Goal: Task Accomplishment & Management: Manage account settings

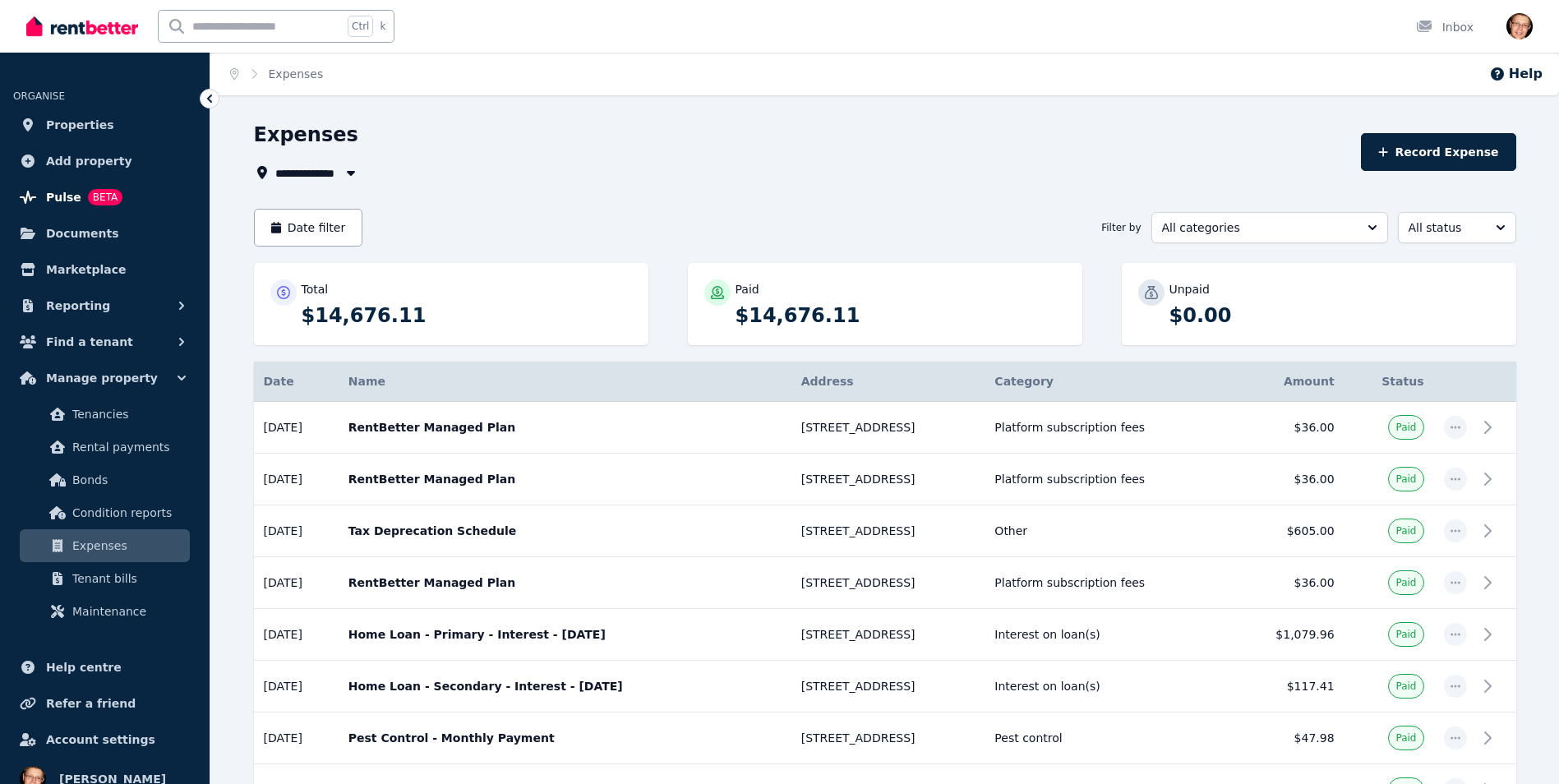
click at [58, 193] on span "Pulse" at bounding box center [64, 197] width 36 height 19
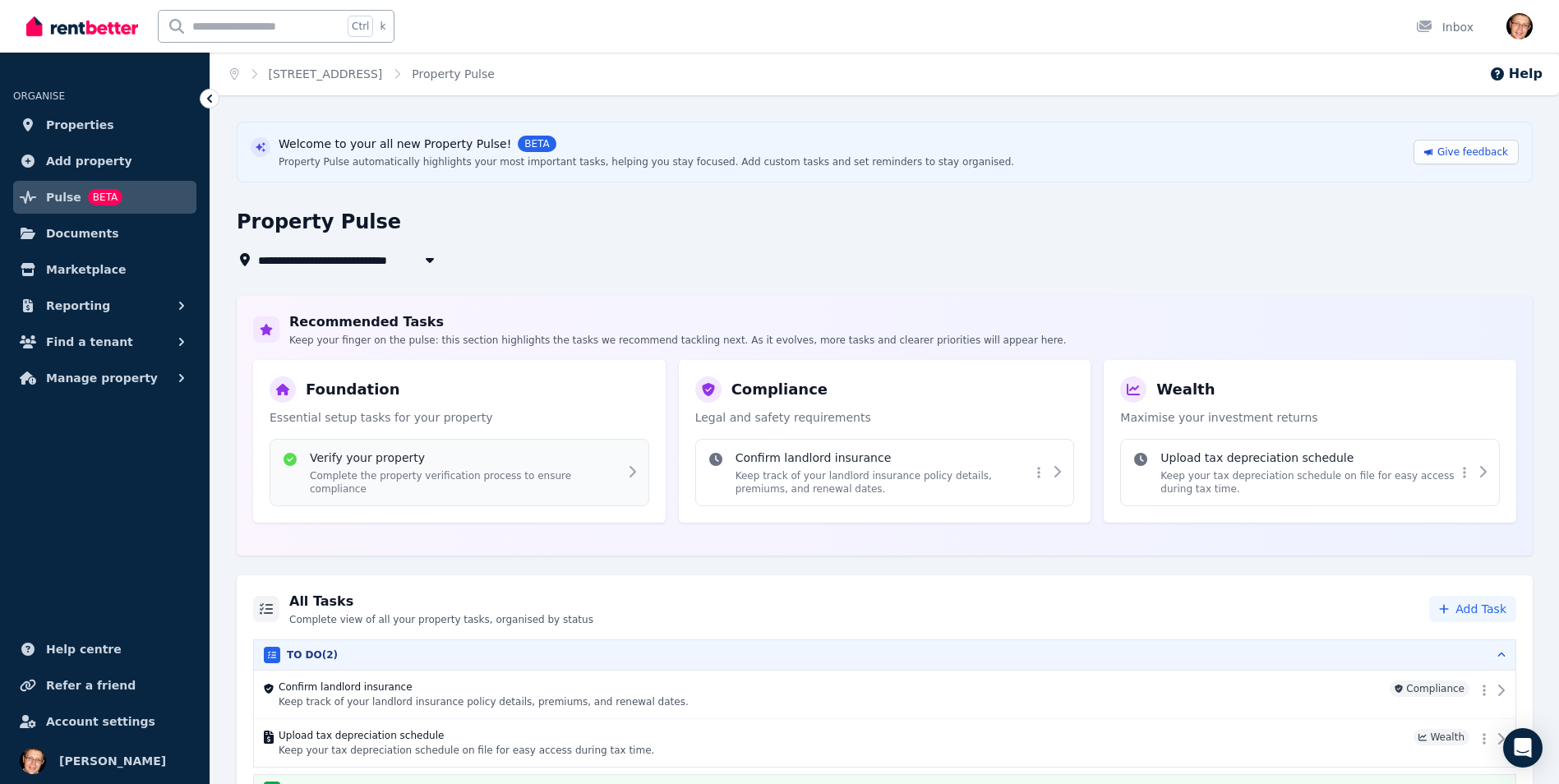
click at [616, 475] on div "Verify your property Complete the property verification process to ensure compl…" at bounding box center [474, 472] width 329 height 46
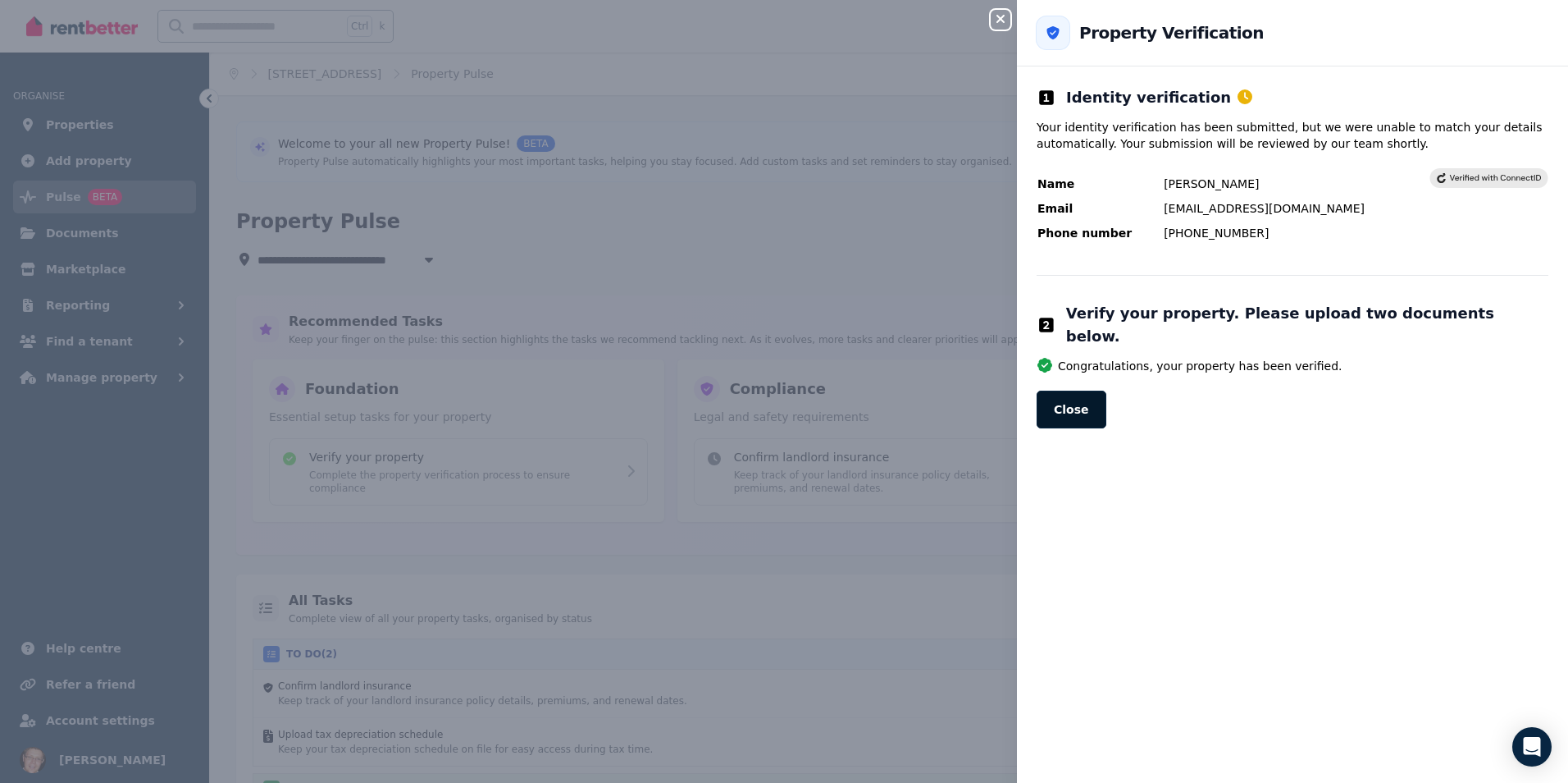
click at [1078, 396] on button "Close" at bounding box center [1071, 409] width 69 height 38
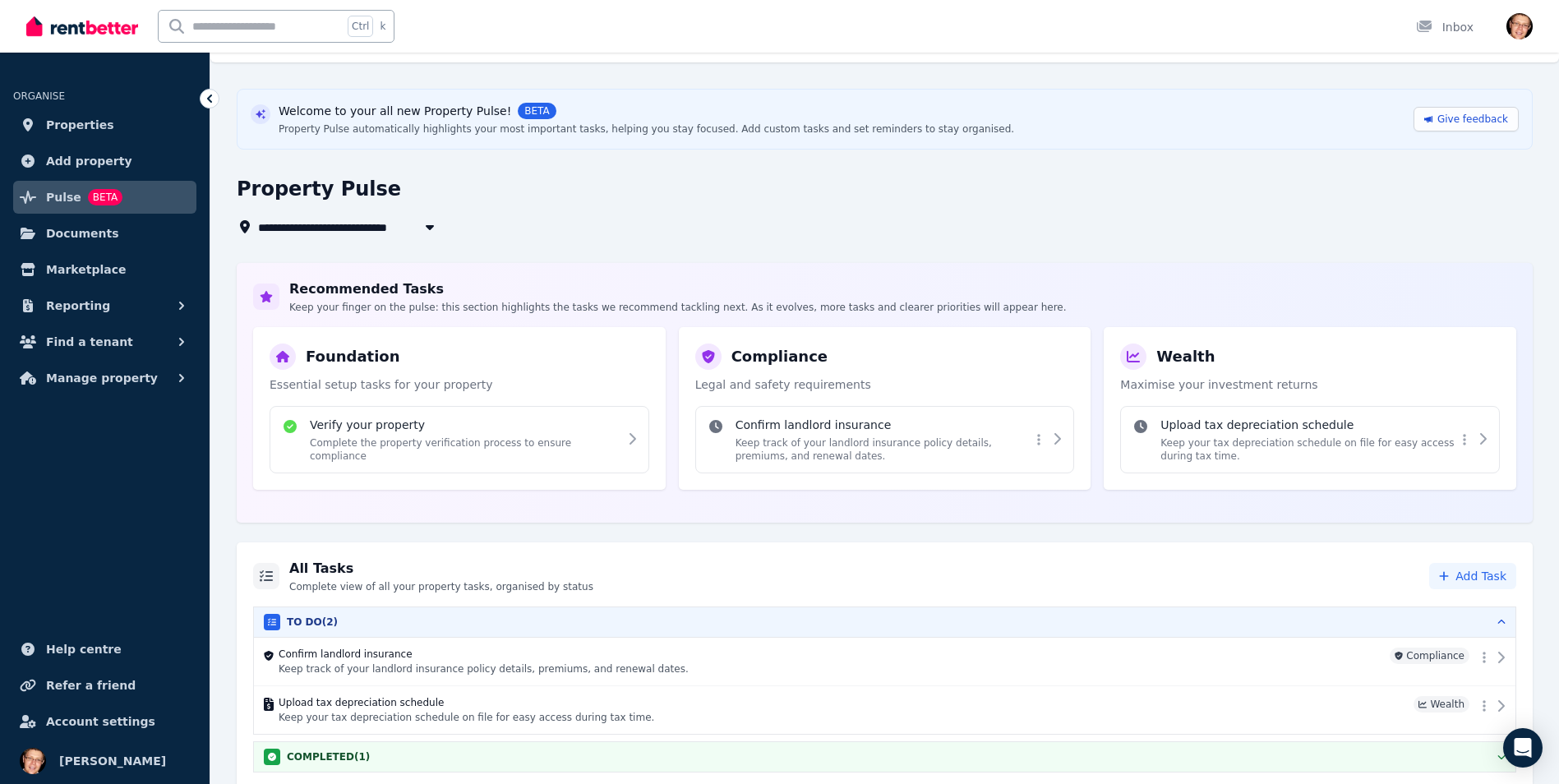
scroll to position [38, 0]
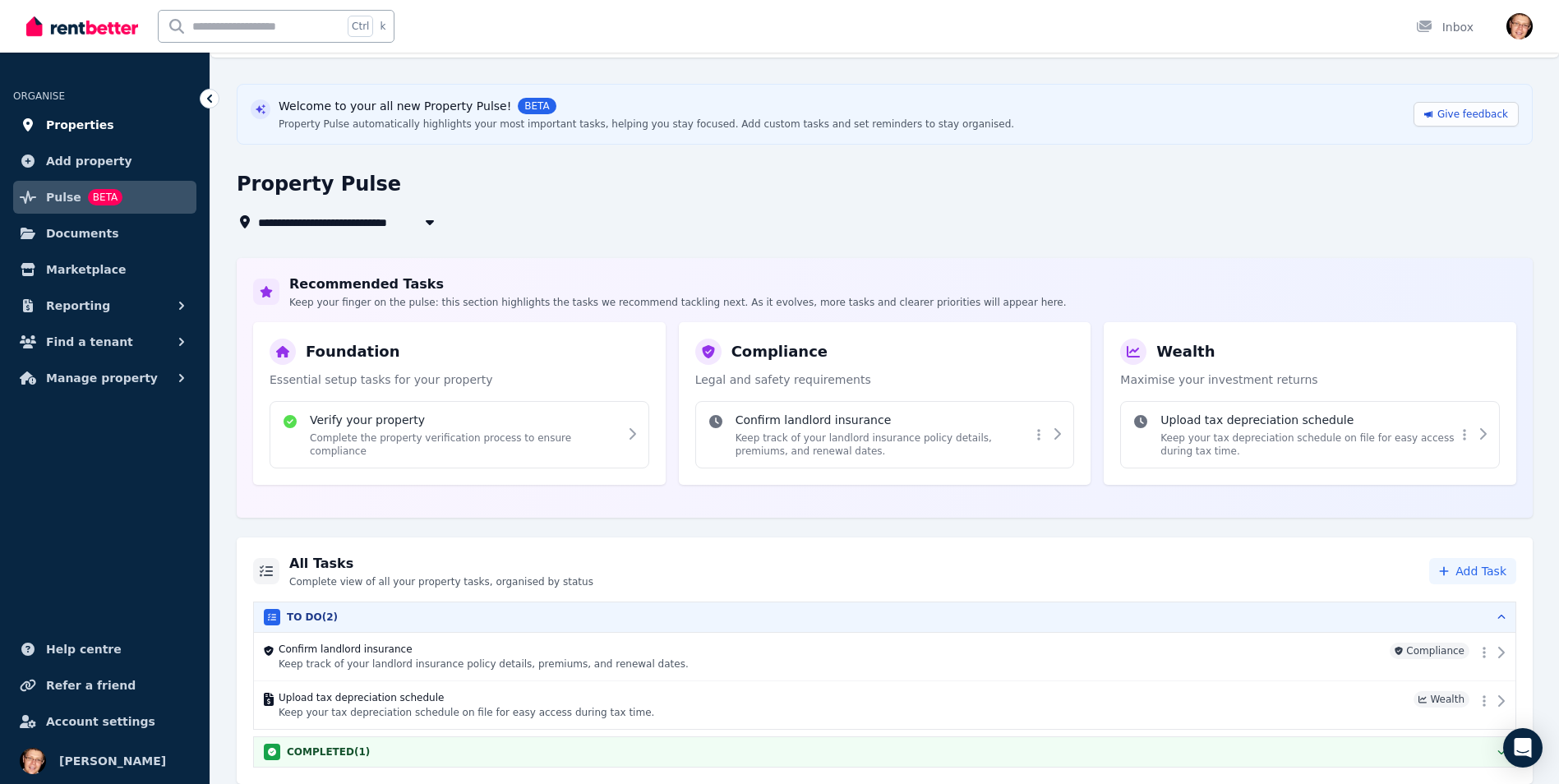
click at [90, 120] on span "Properties" at bounding box center [80, 125] width 68 height 19
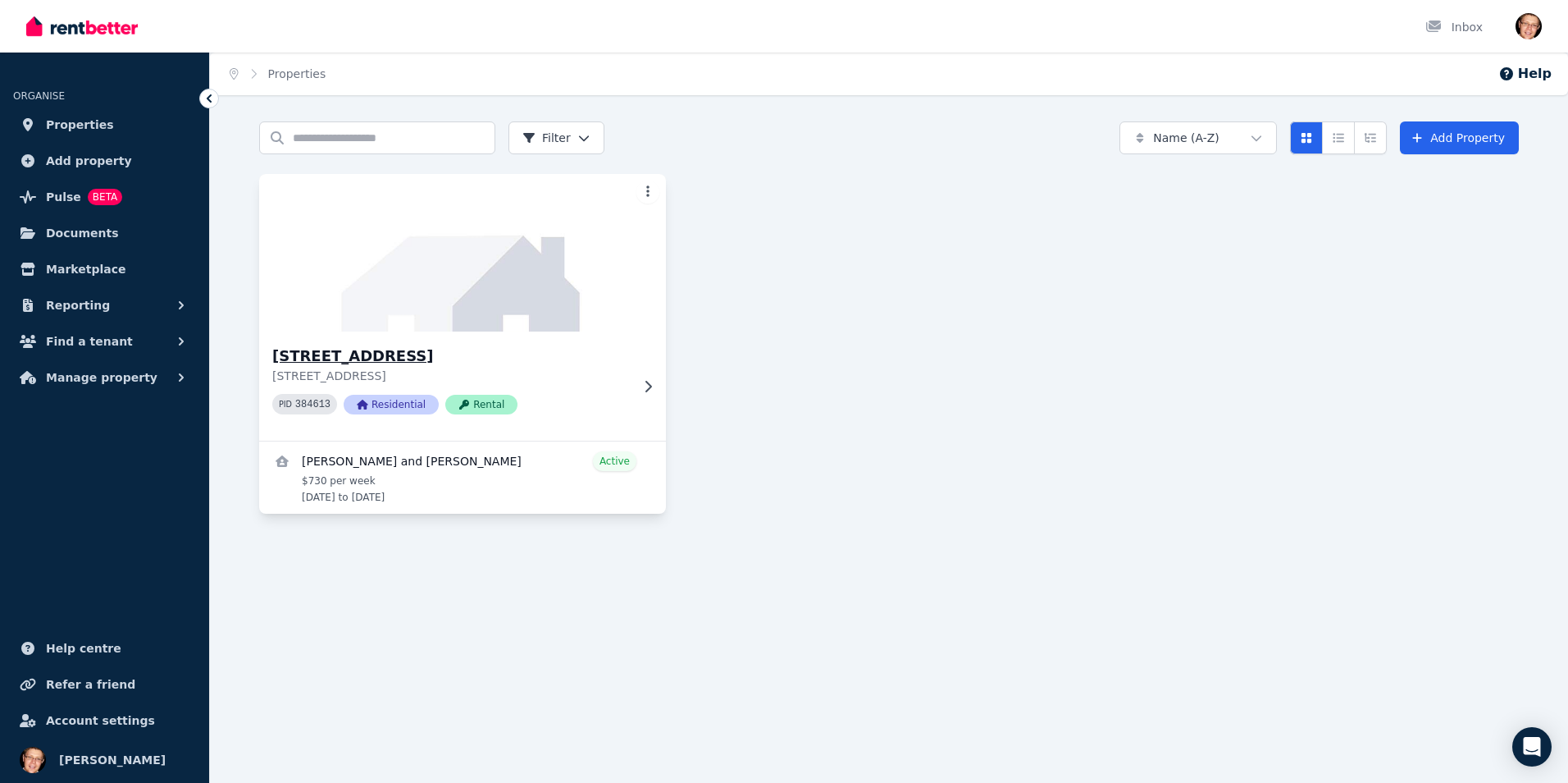
click at [552, 297] on img at bounding box center [463, 253] width 427 height 166
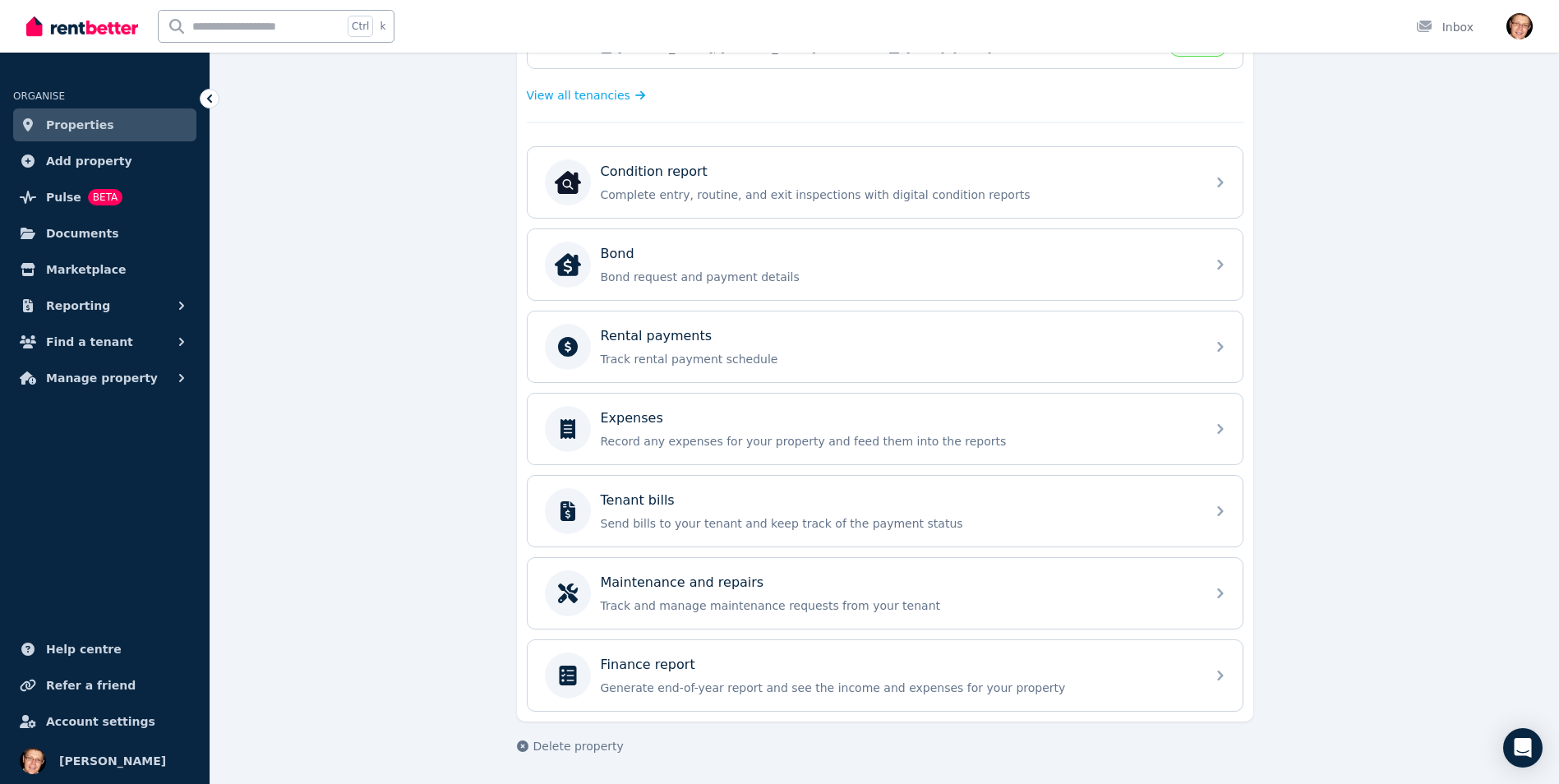
scroll to position [370, 0]
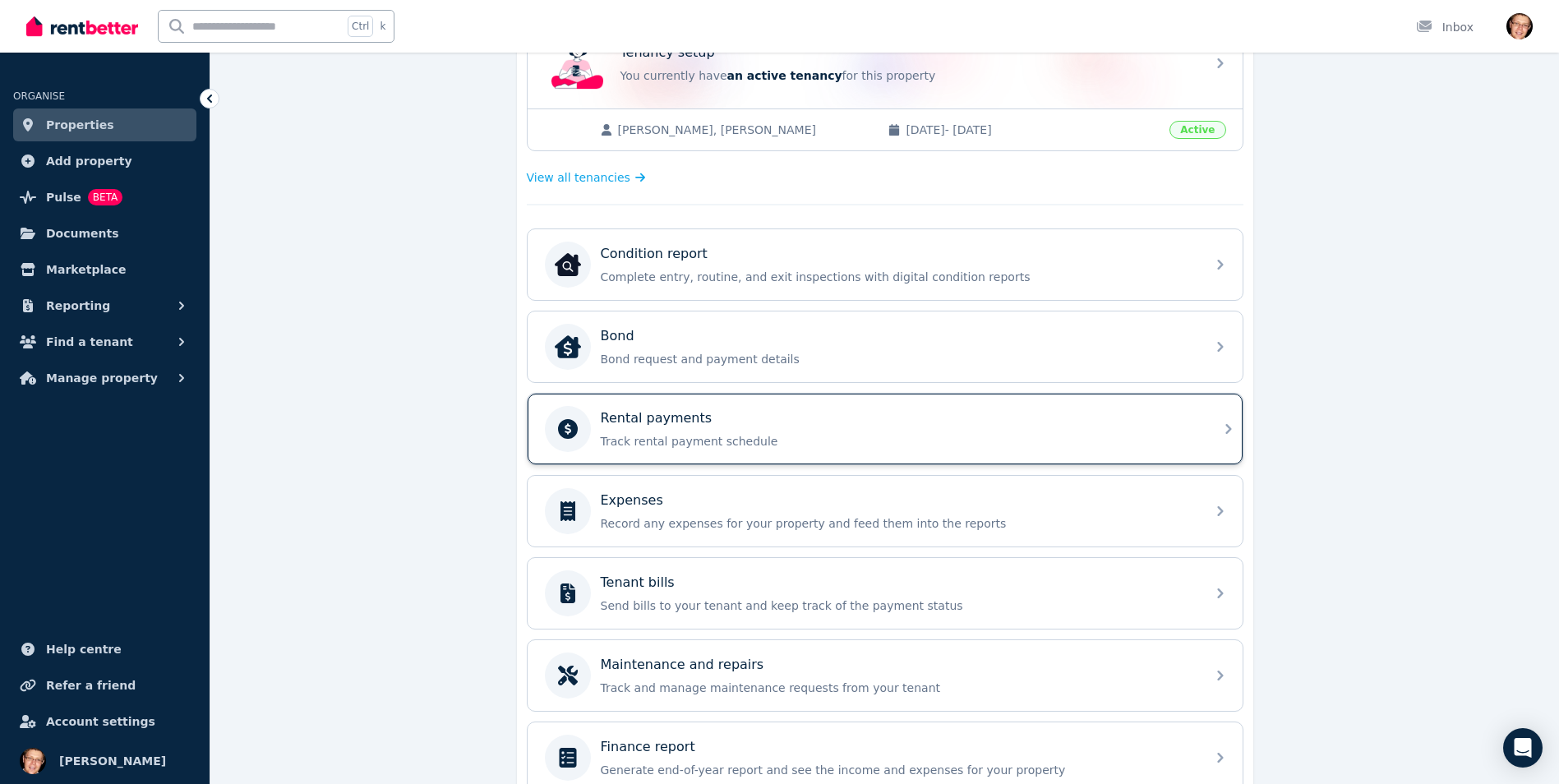
click at [832, 409] on div "Rental payments" at bounding box center [899, 418] width 595 height 19
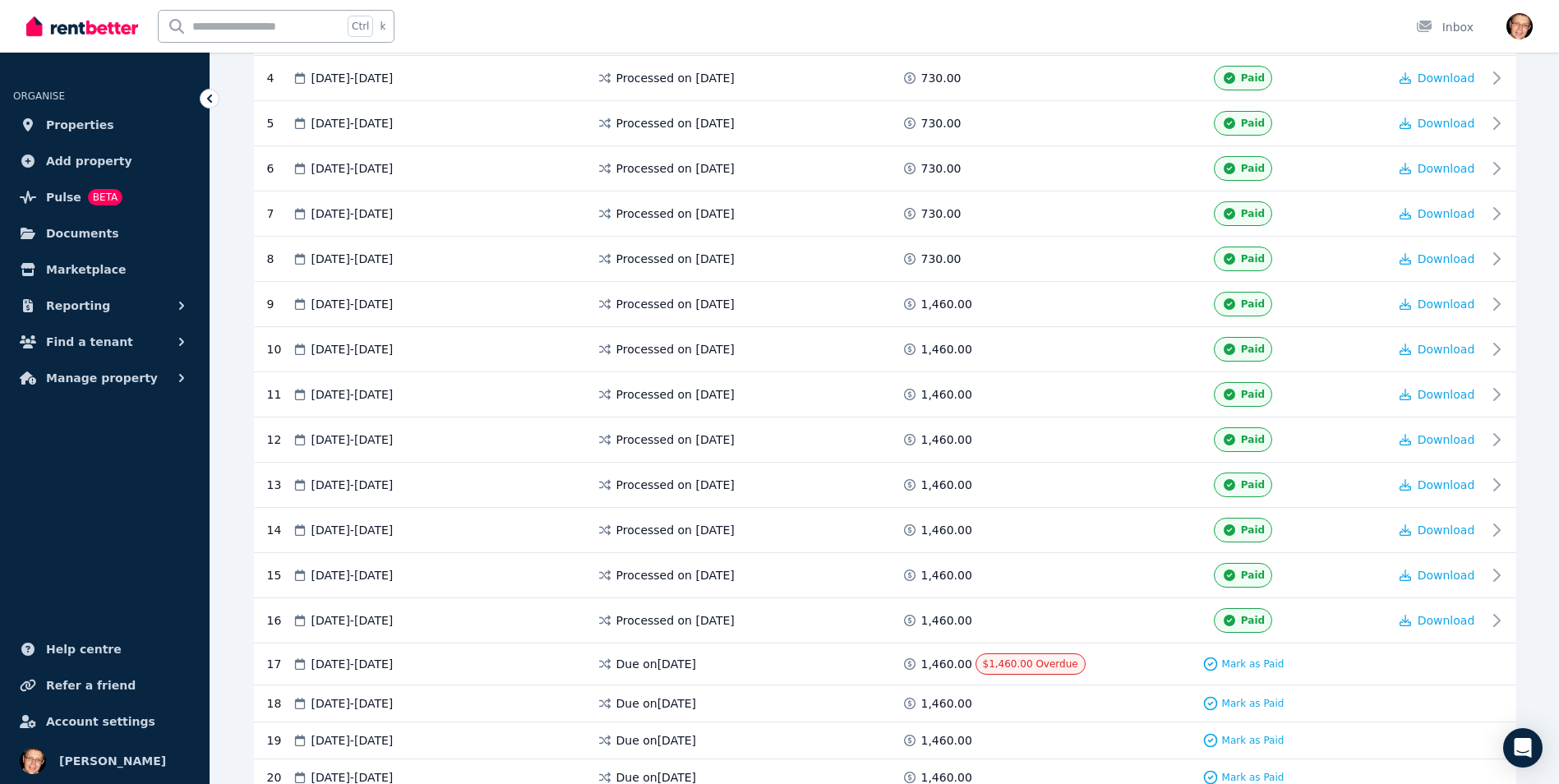
scroll to position [739, 0]
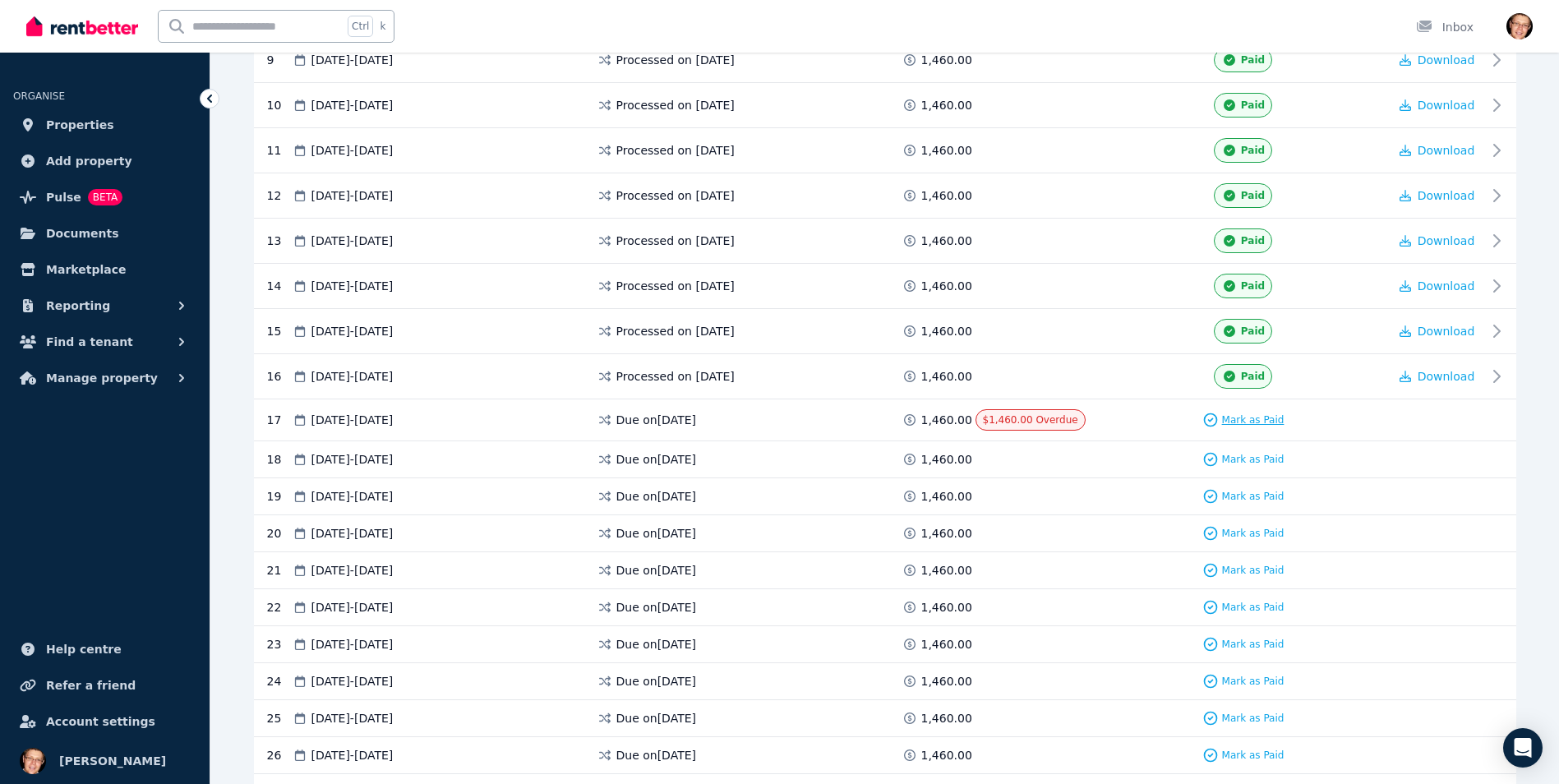
click at [1261, 417] on span "Mark as Paid" at bounding box center [1253, 420] width 63 height 14
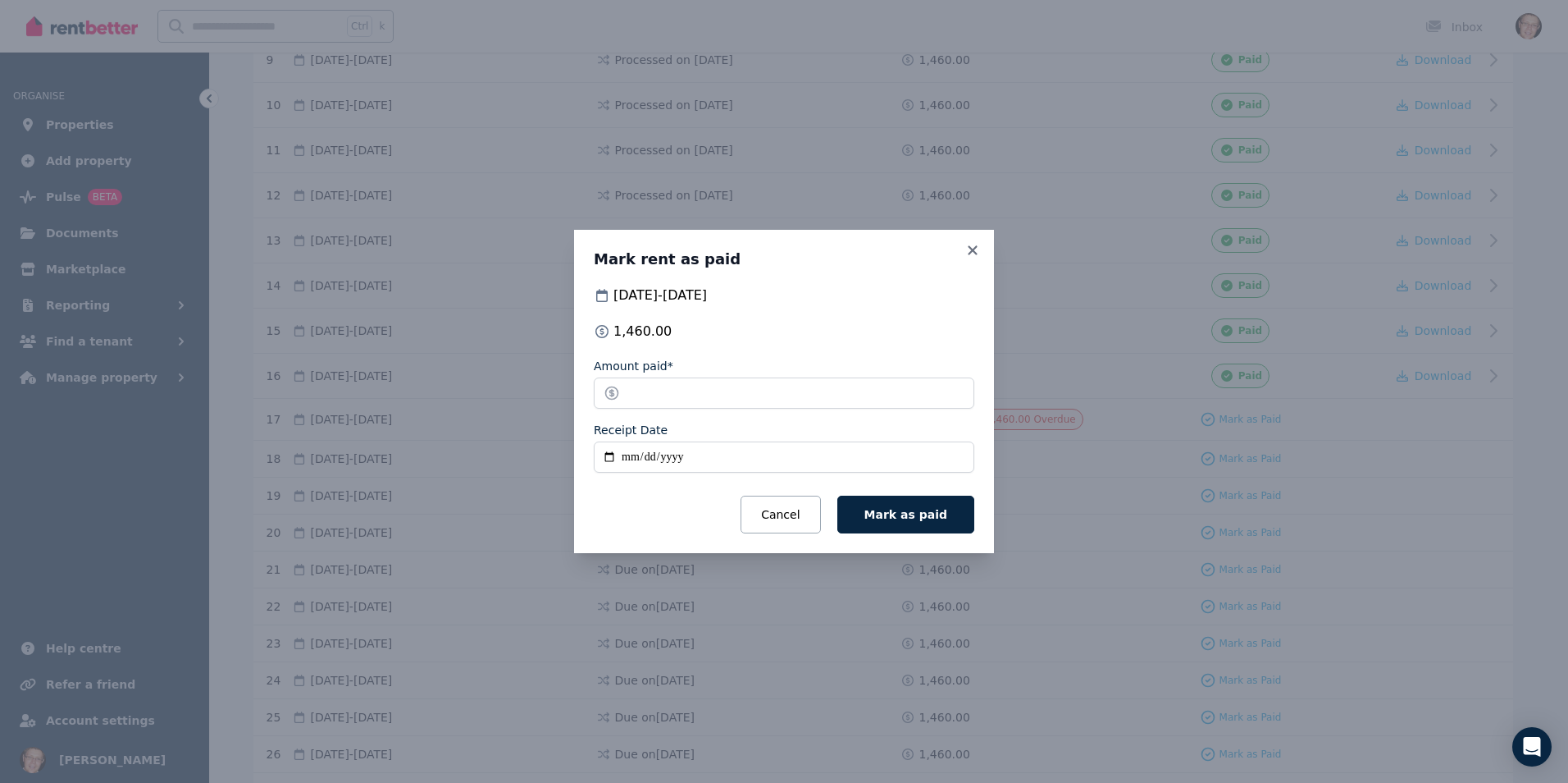
click at [696, 457] on input "Receipt Date" at bounding box center [784, 457] width 381 height 31
click at [607, 448] on input "Receipt Date" at bounding box center [784, 457] width 381 height 31
click at [641, 459] on input "Receipt Date" at bounding box center [784, 457] width 381 height 31
click at [623, 457] on input "Receipt Date" at bounding box center [784, 457] width 381 height 31
click at [608, 455] on input "Receipt Date" at bounding box center [784, 457] width 381 height 31
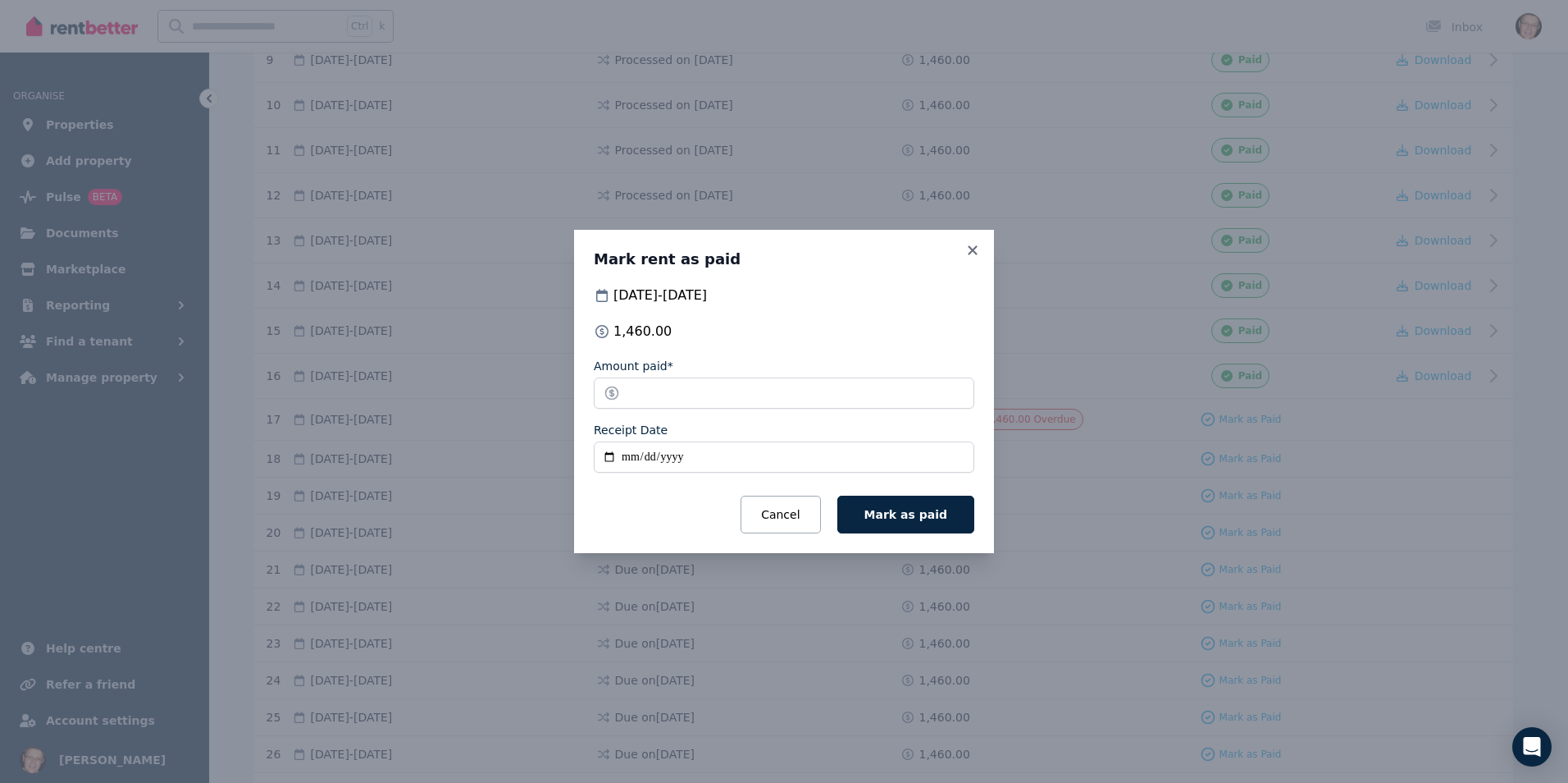
type input "**********"
click at [953, 514] on button "Mark as paid" at bounding box center [906, 514] width 137 height 38
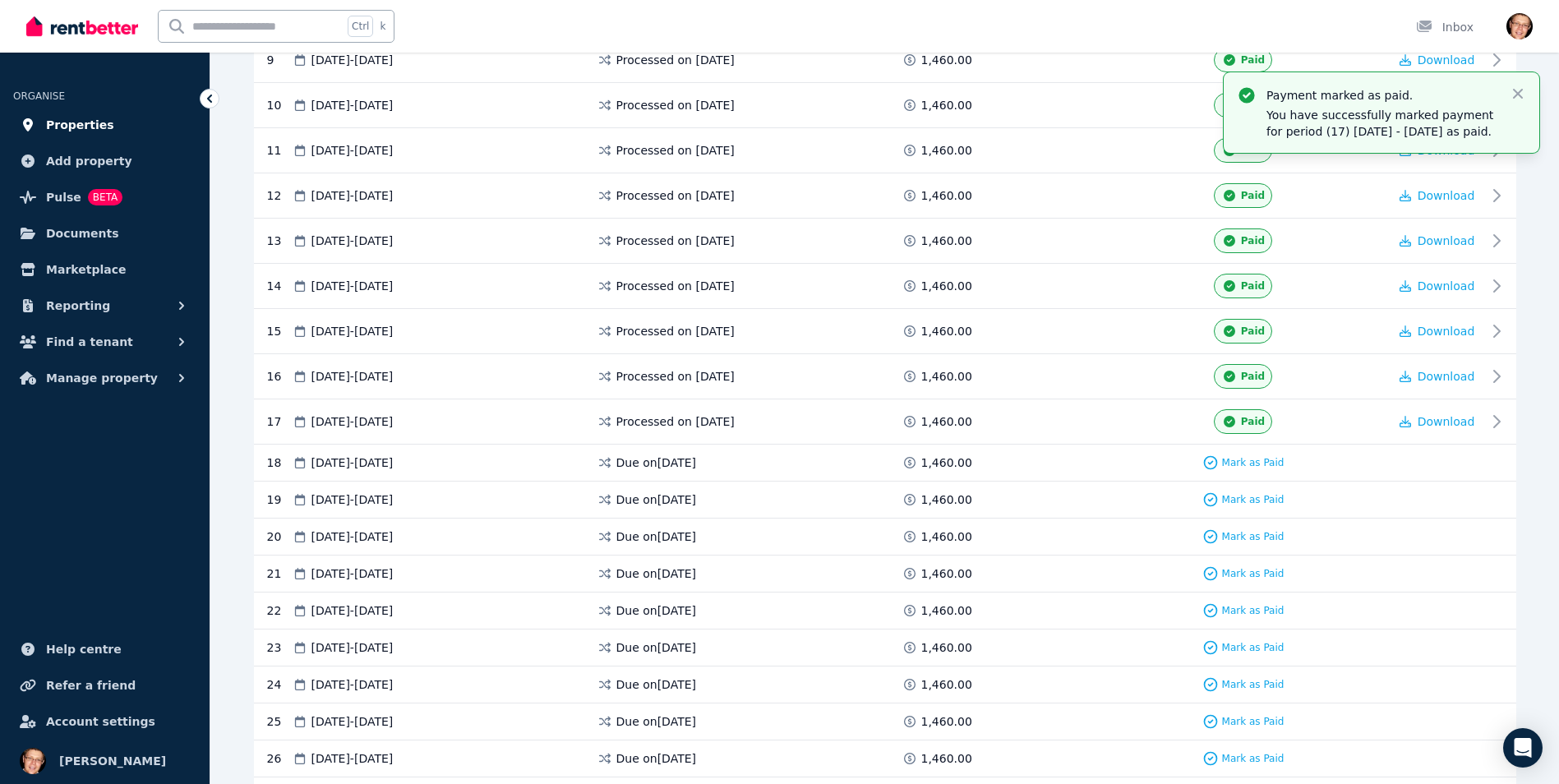
click at [87, 118] on span "Properties" at bounding box center [80, 125] width 68 height 19
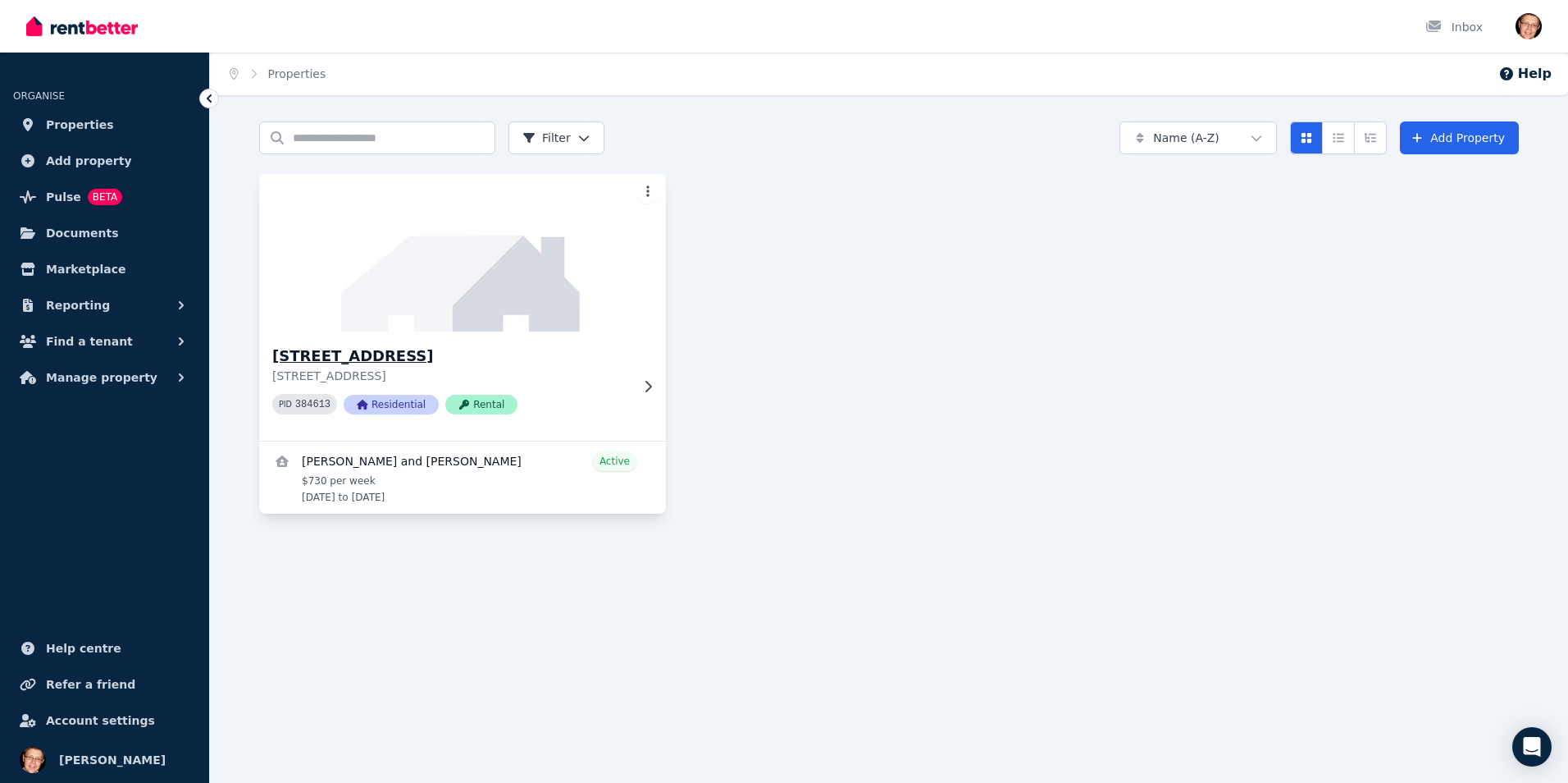
click at [399, 361] on h3 "[STREET_ADDRESS]" at bounding box center [451, 356] width 358 height 23
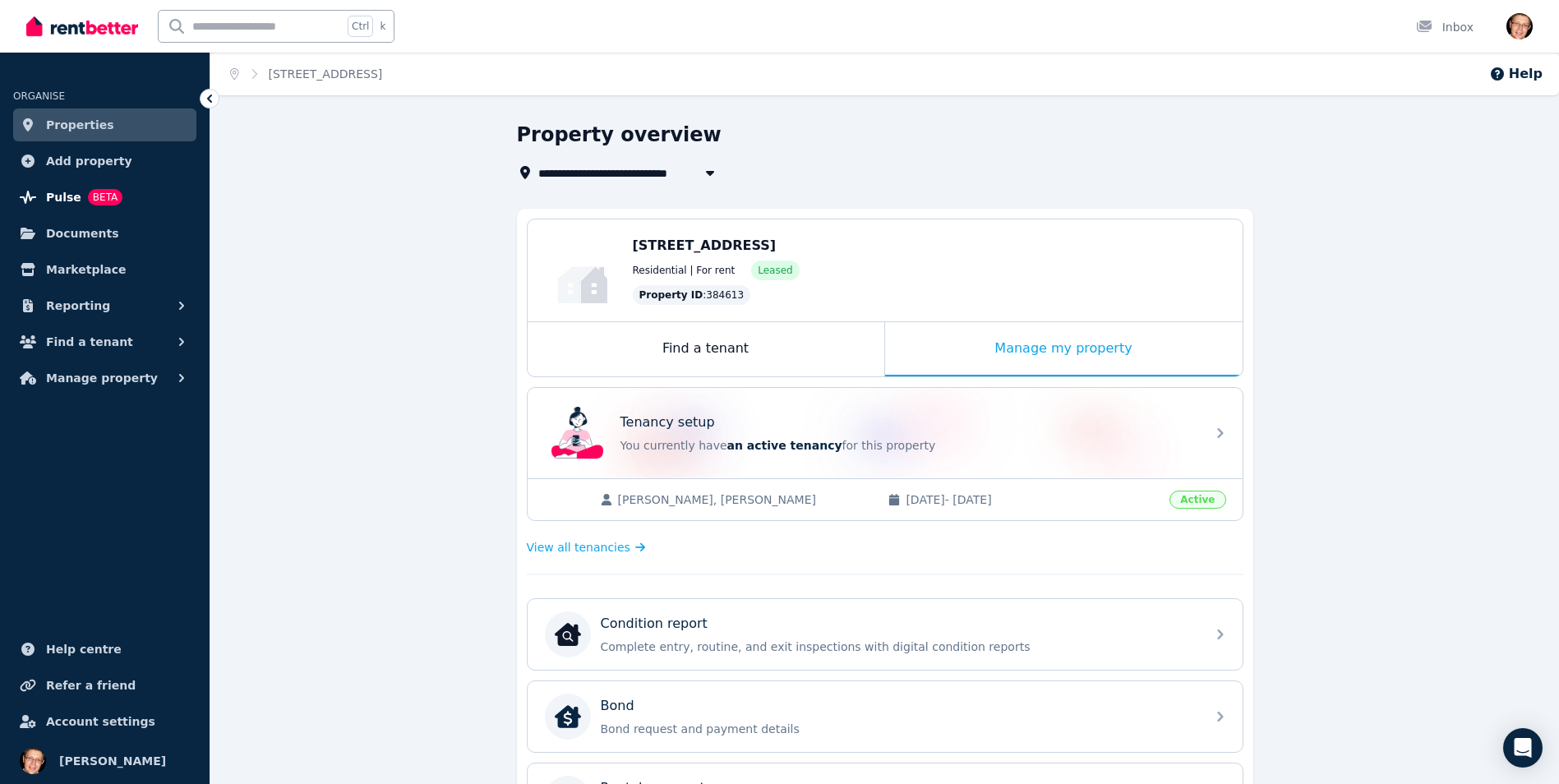
click at [62, 181] on link "Pulse BETA" at bounding box center [105, 197] width 183 height 33
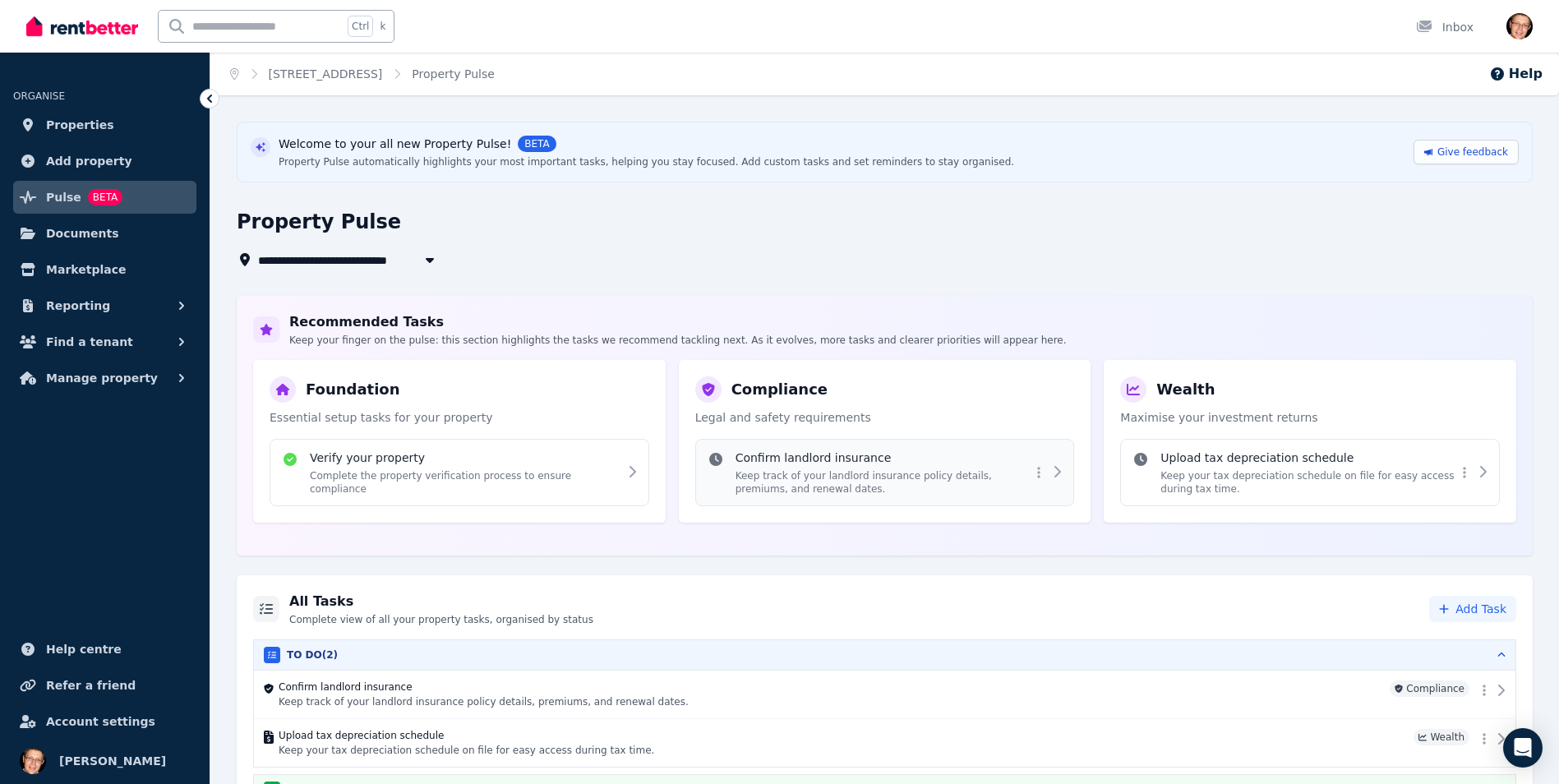
click at [997, 478] on p "Keep track of your landlord insurance policy details, premiums, and renewal dat…" at bounding box center [883, 481] width 296 height 26
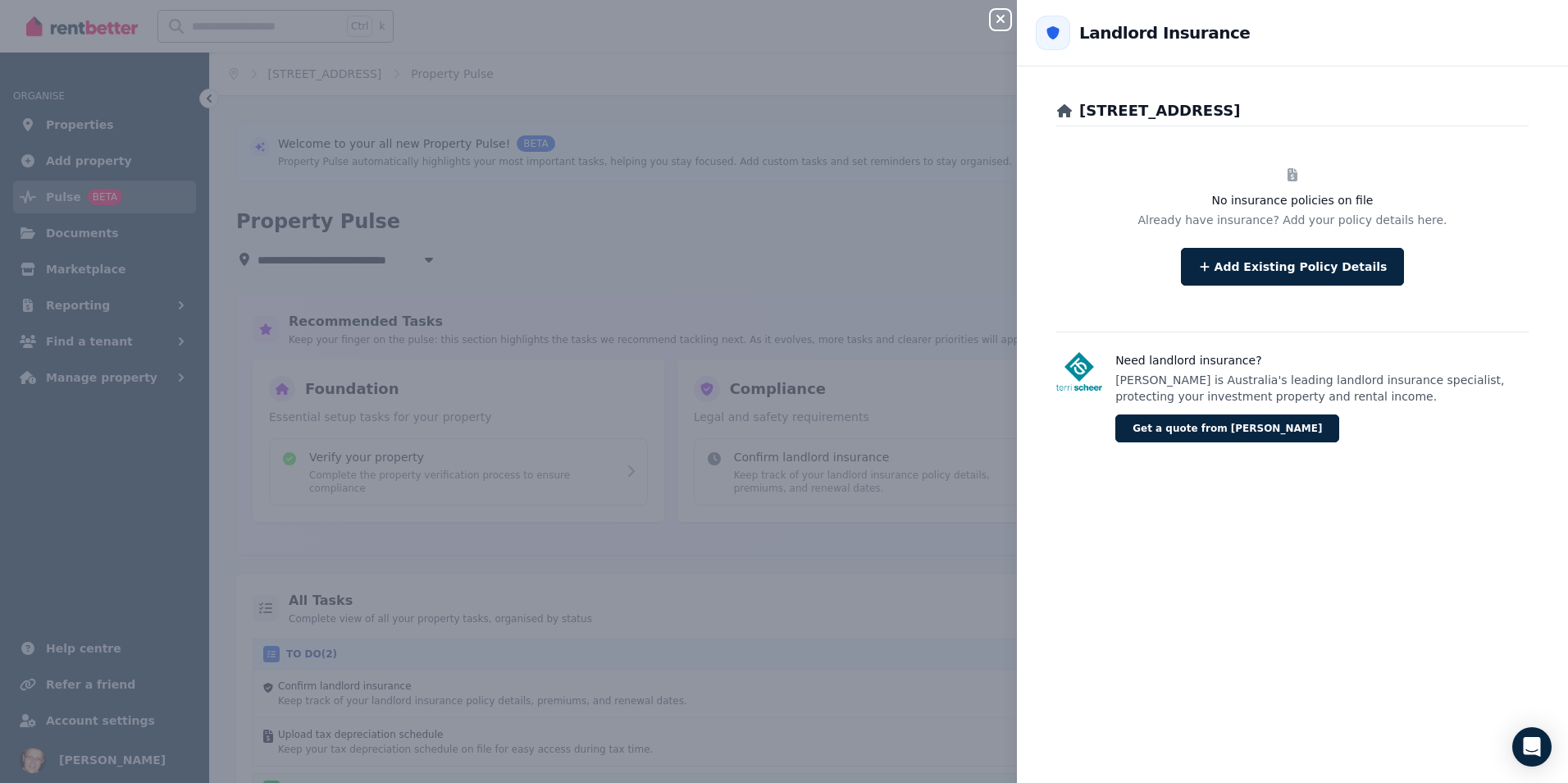
click at [912, 278] on div "Close panel Back to Landlord Insurance [STREET_ADDRESS] No insurance policies o…" at bounding box center [784, 391] width 1568 height 783
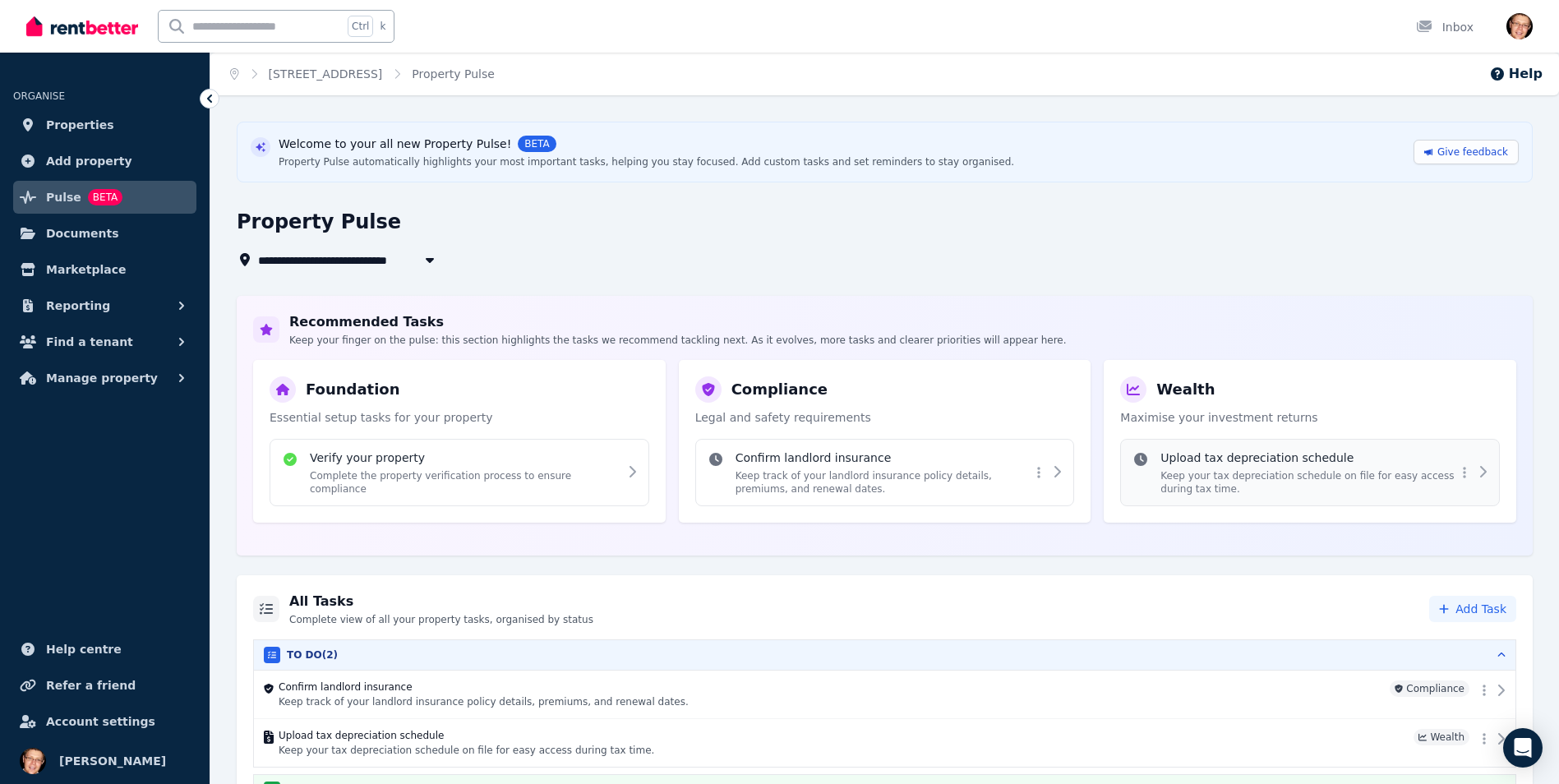
click at [1187, 461] on h4 "Upload tax depreciation schedule" at bounding box center [1308, 457] width 296 height 16
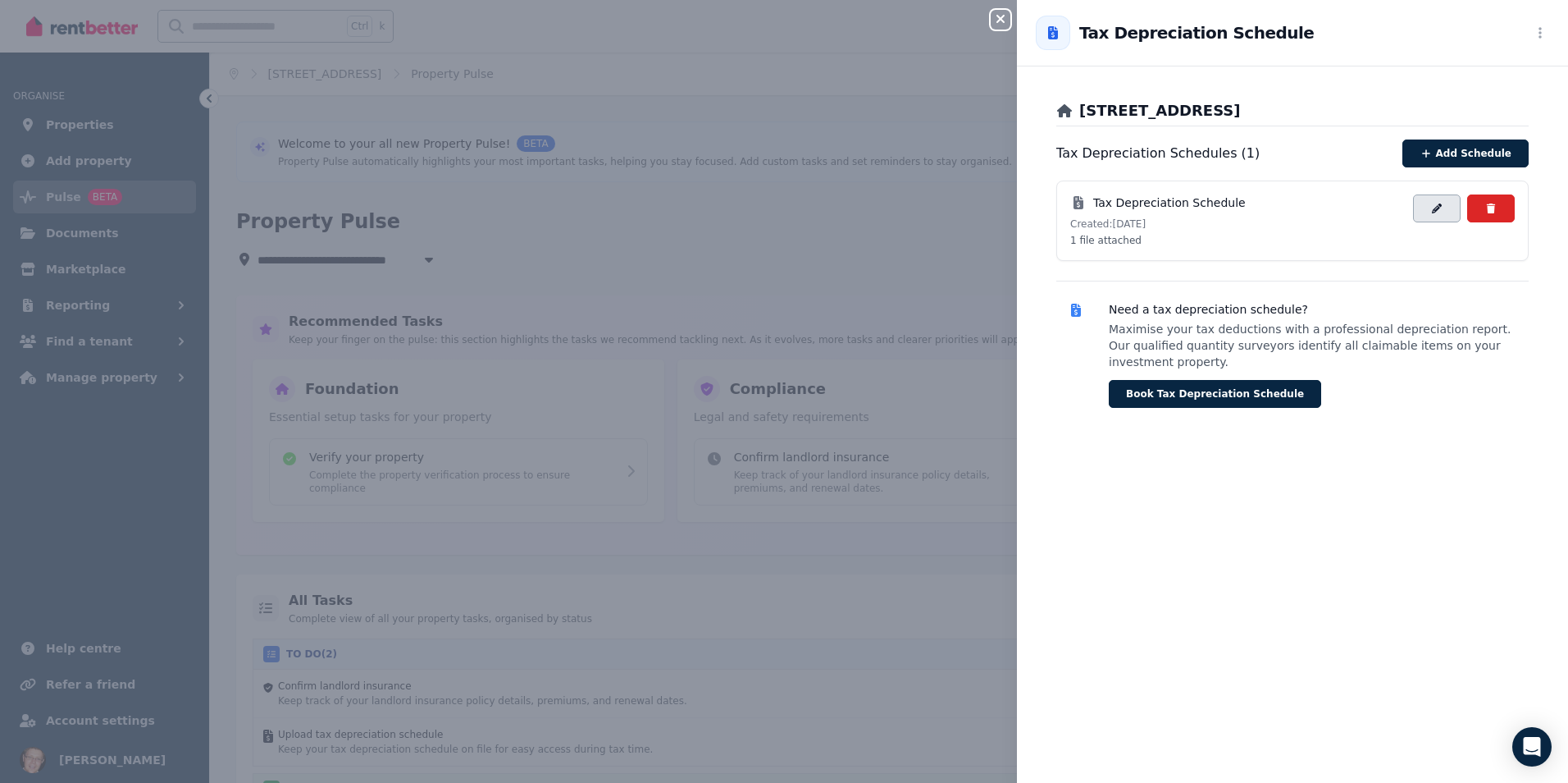
click at [1438, 214] on button "button" at bounding box center [1437, 208] width 47 height 28
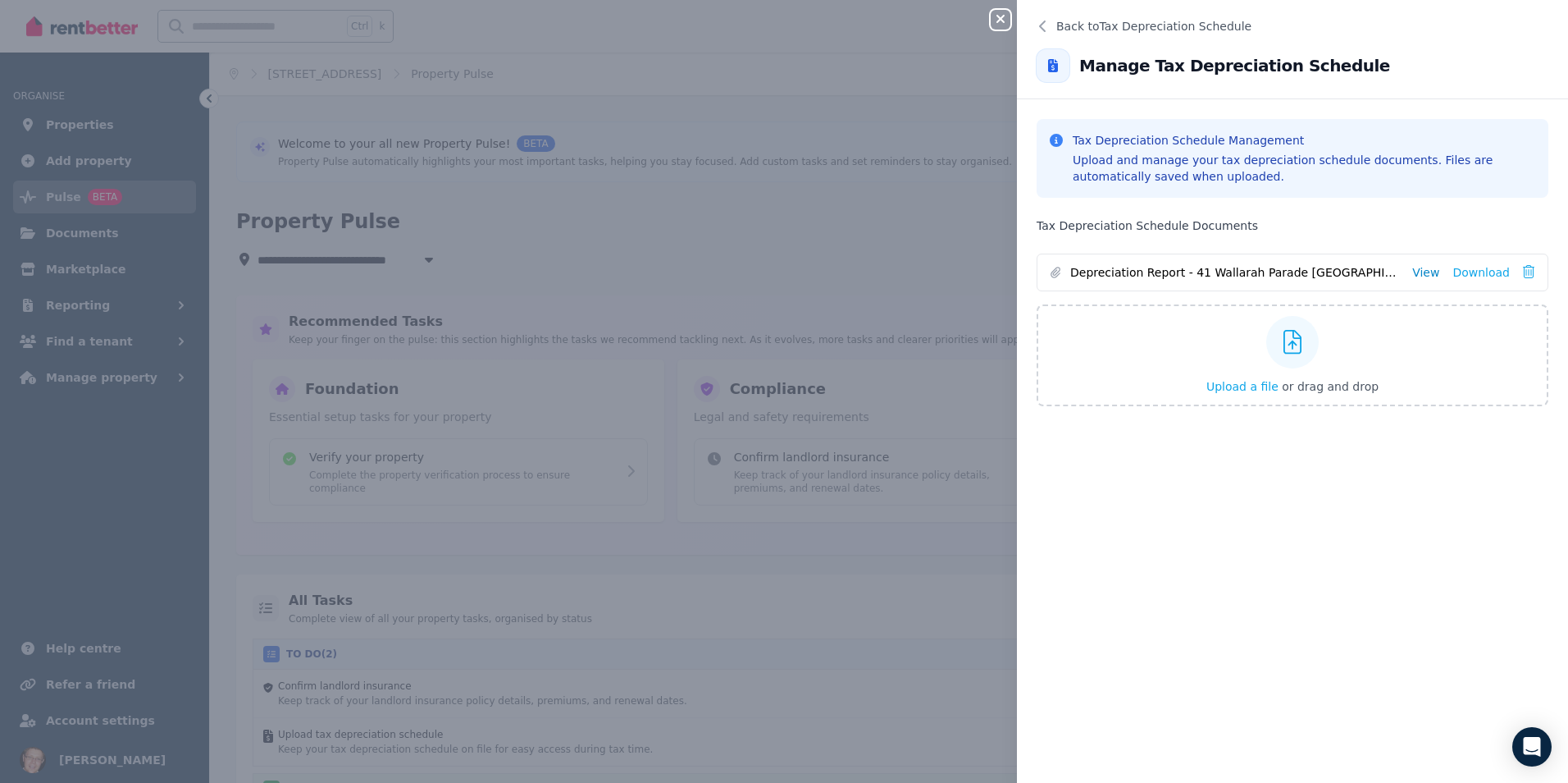
click at [1419, 273] on link "View" at bounding box center [1426, 272] width 27 height 16
click at [1240, 449] on div "Tax Depreciation Schedule Management Upload and manage your tax depreciation sc…" at bounding box center [1292, 451] width 551 height 664
click at [1043, 25] on icon at bounding box center [1042, 26] width 14 height 14
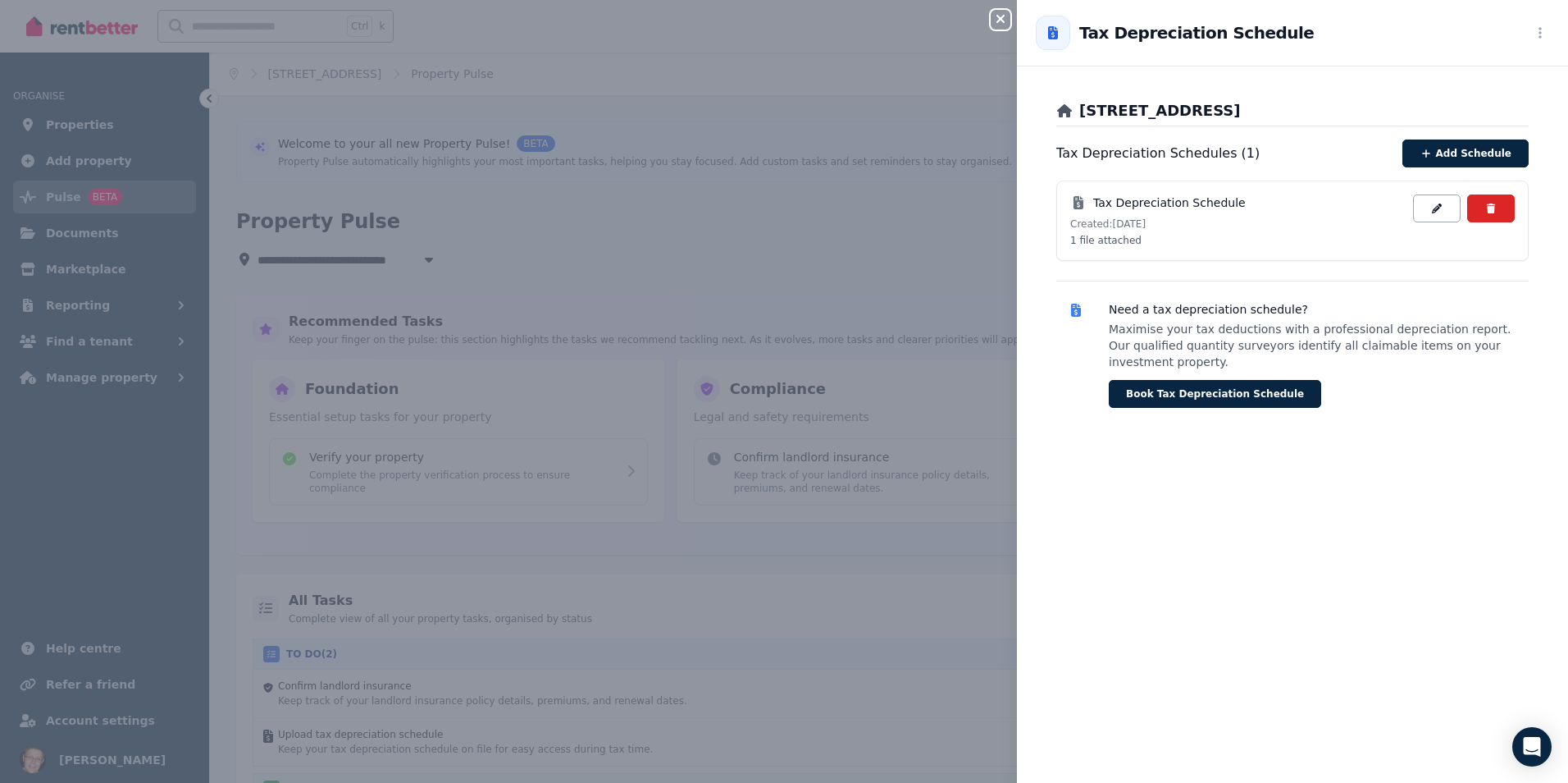
click at [1303, 457] on div "[STREET_ADDRESS] Lakes Tax Depreciation Schedules ( 1 ) Add Schedule Tax Deprec…" at bounding box center [1292, 434] width 551 height 697
click at [1005, 20] on icon "button" at bounding box center [1000, 19] width 19 height 14
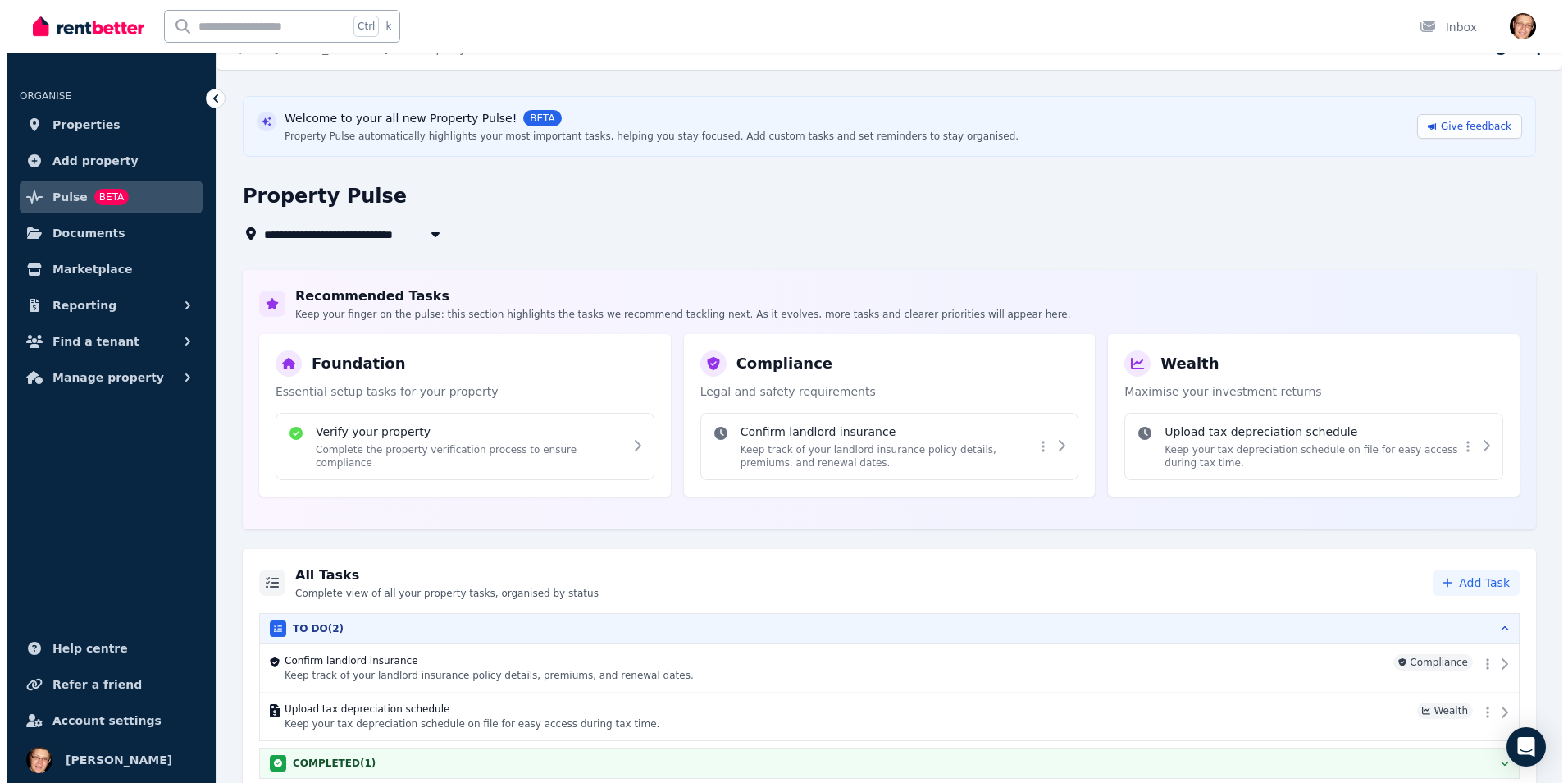
scroll to position [38, 0]
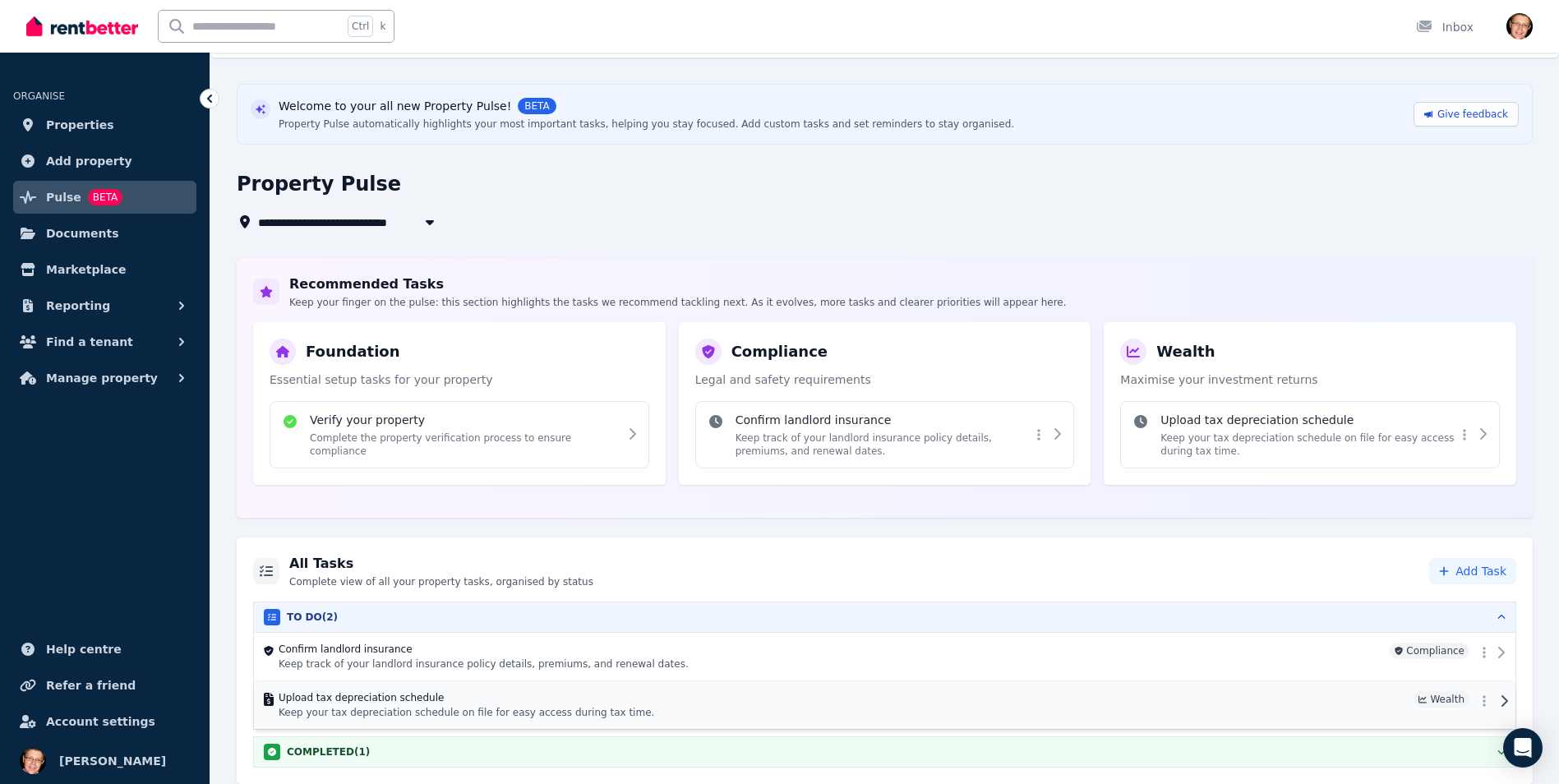
click at [1470, 701] on div "Upload tax depreciation schedule Keep your tax depreciation schedule on file fo…" at bounding box center [884, 704] width 1242 height 28
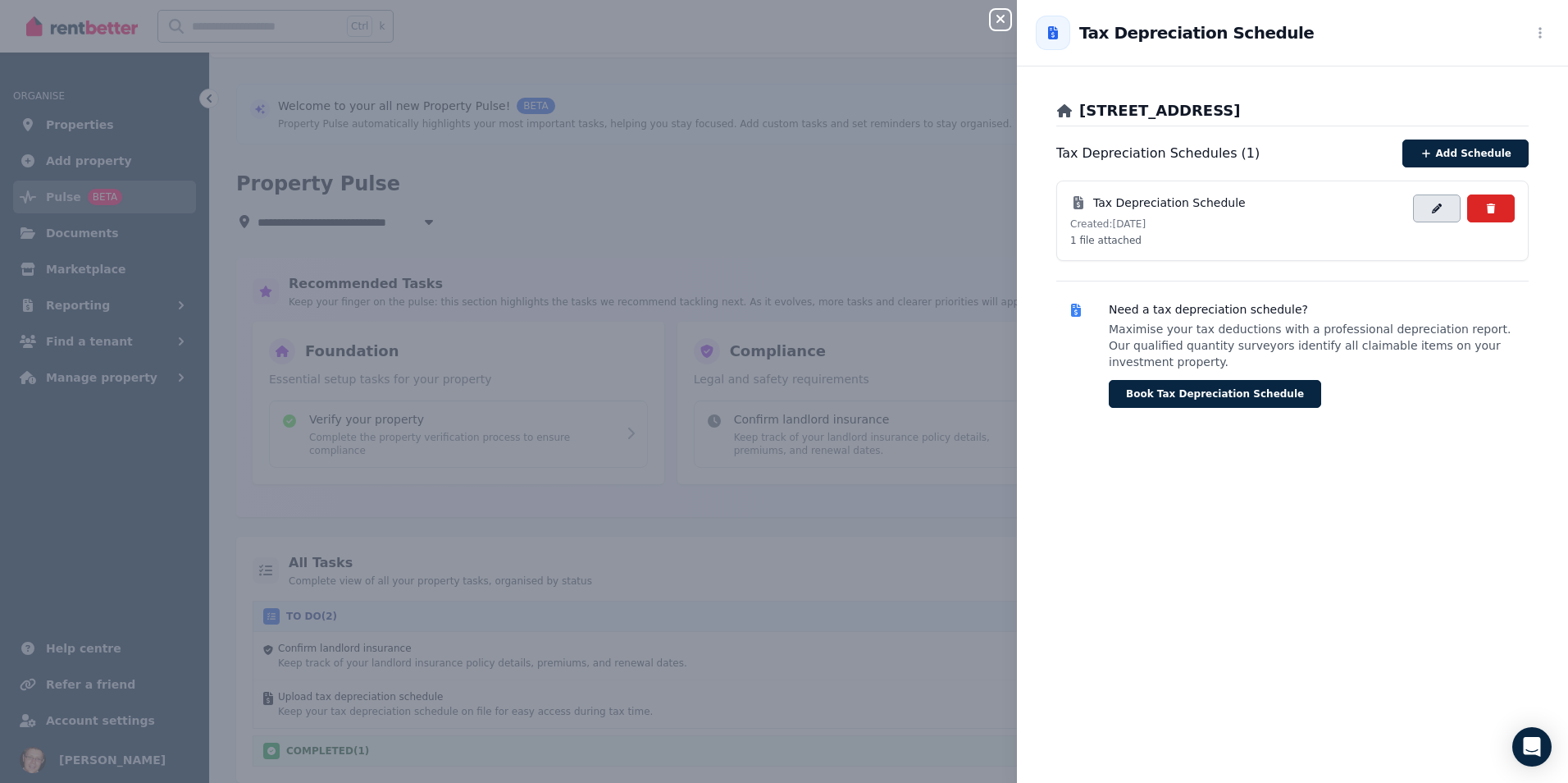
click at [1432, 212] on icon "button" at bounding box center [1437, 207] width 10 height 10
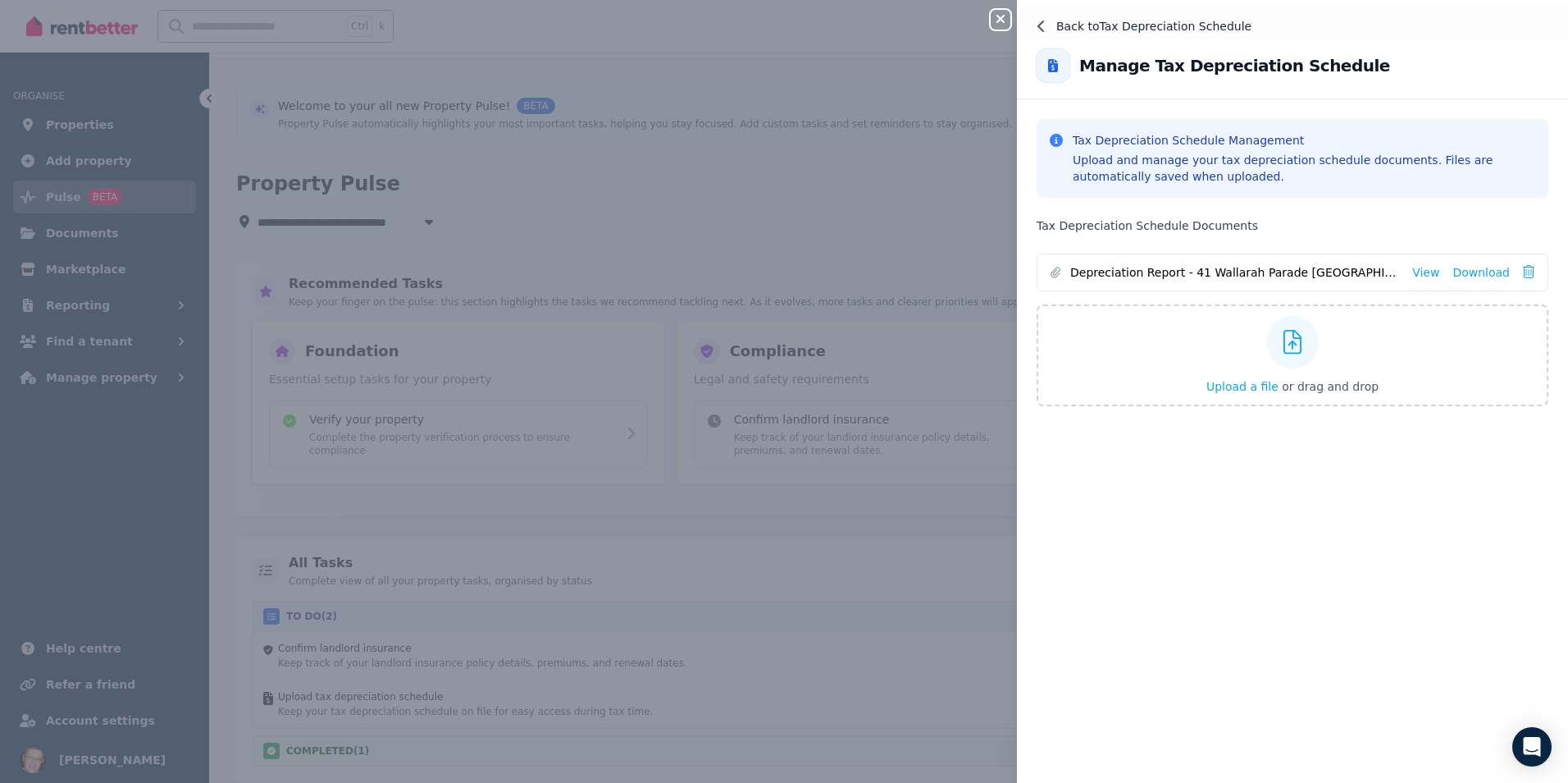
click at [1043, 22] on icon at bounding box center [1041, 26] width 7 height 12
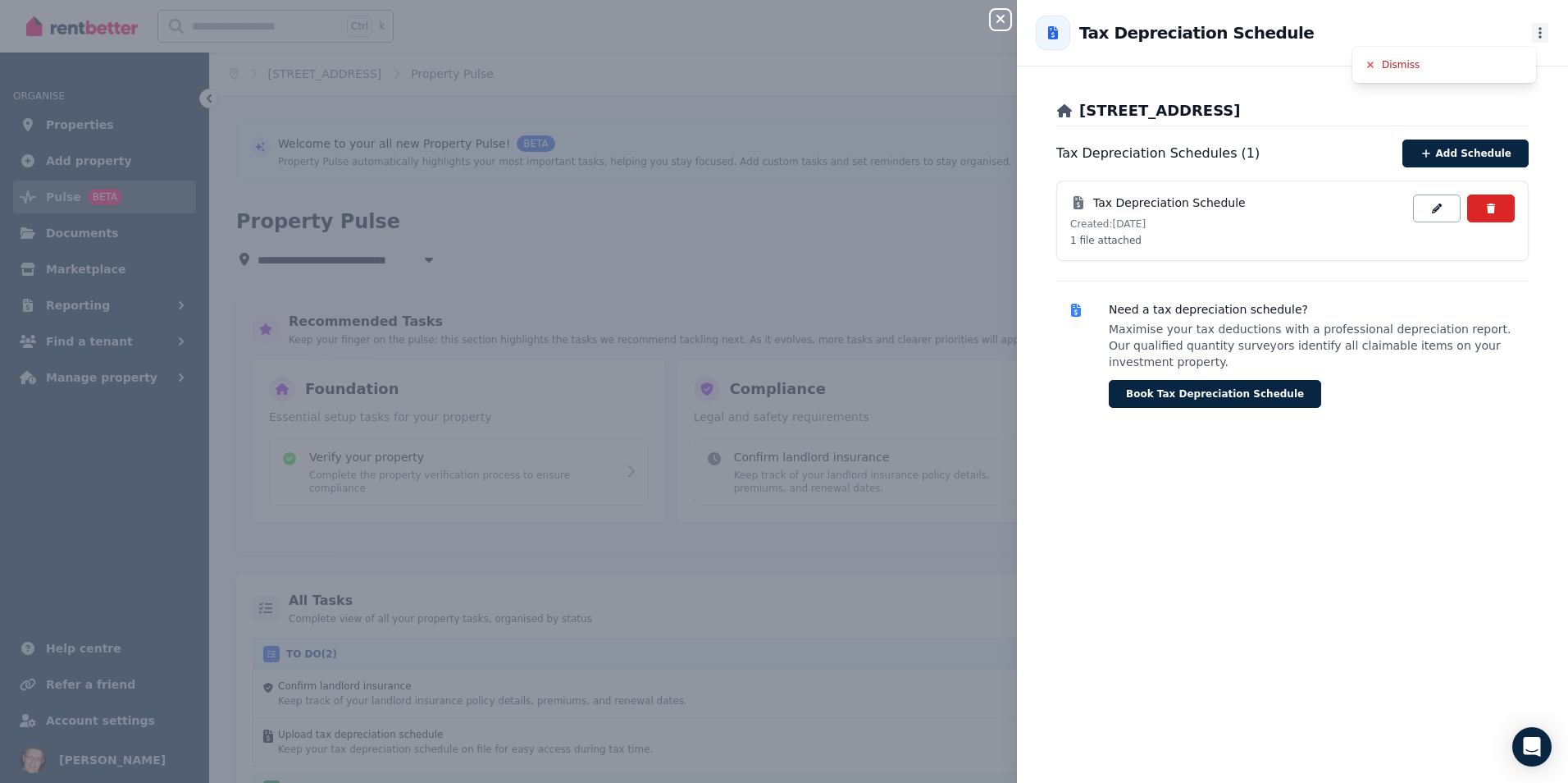
click at [1536, 30] on icon "More options" at bounding box center [1541, 33] width 10 height 14
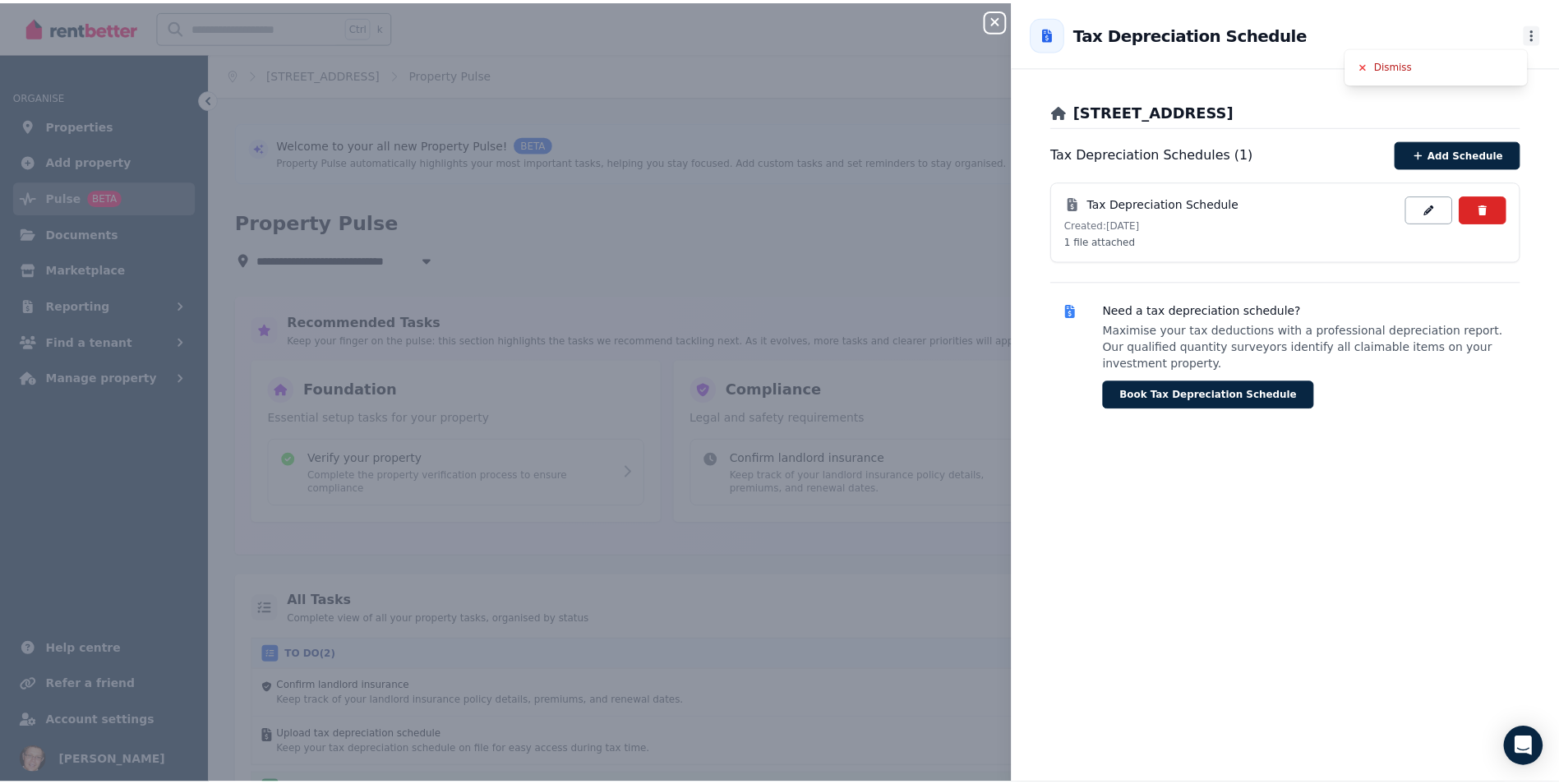
scroll to position [0, 0]
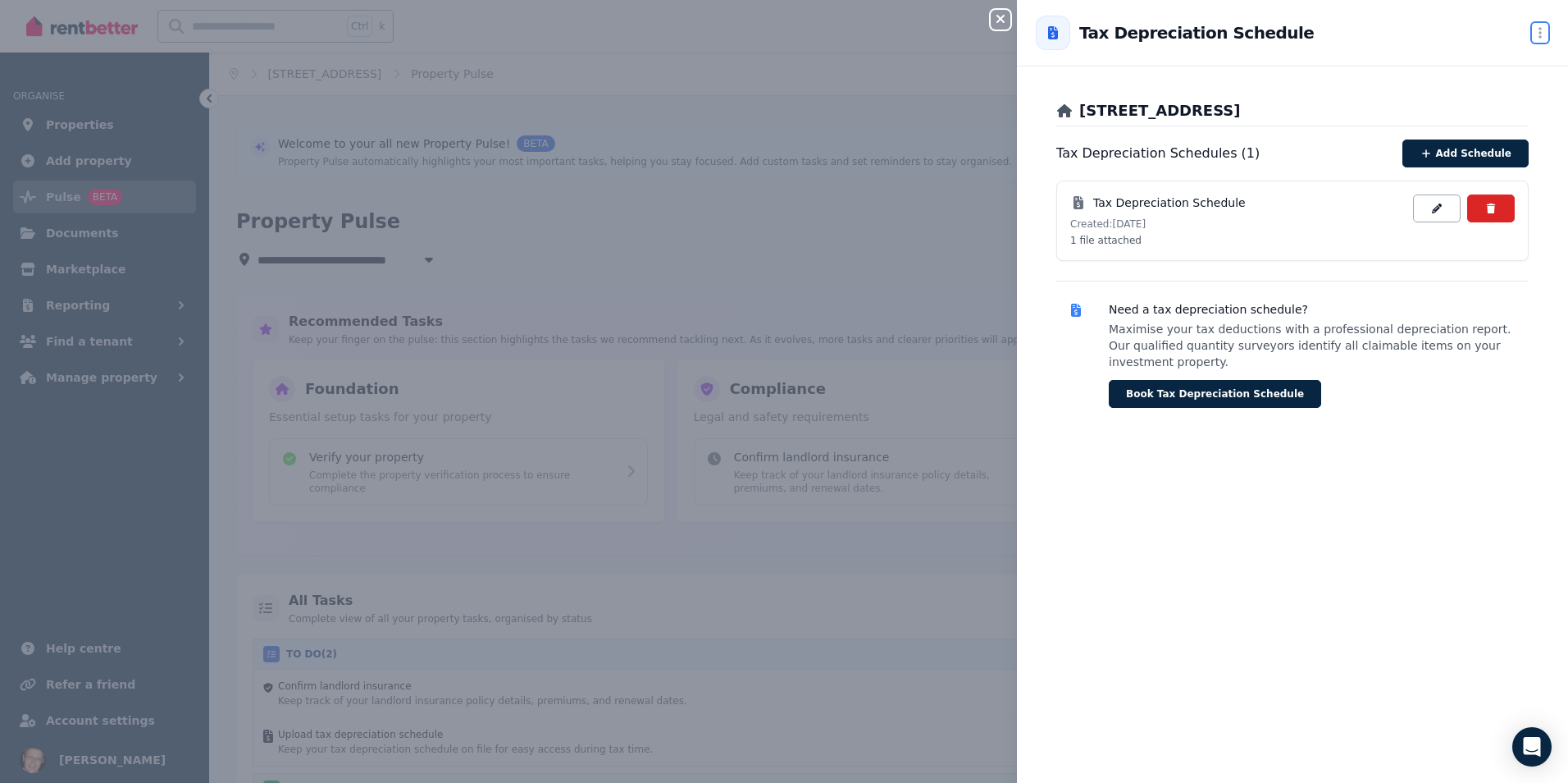
drag, startPoint x: 1332, startPoint y: 576, endPoint x: 1295, endPoint y: 482, distance: 101.0
click at [1321, 547] on div "[STREET_ADDRESS] Lakes Tax Depreciation Schedules ( 1 ) Add Schedule Tax Deprec…" at bounding box center [1292, 434] width 551 height 697
click at [1001, 16] on icon "button" at bounding box center [1000, 19] width 19 height 14
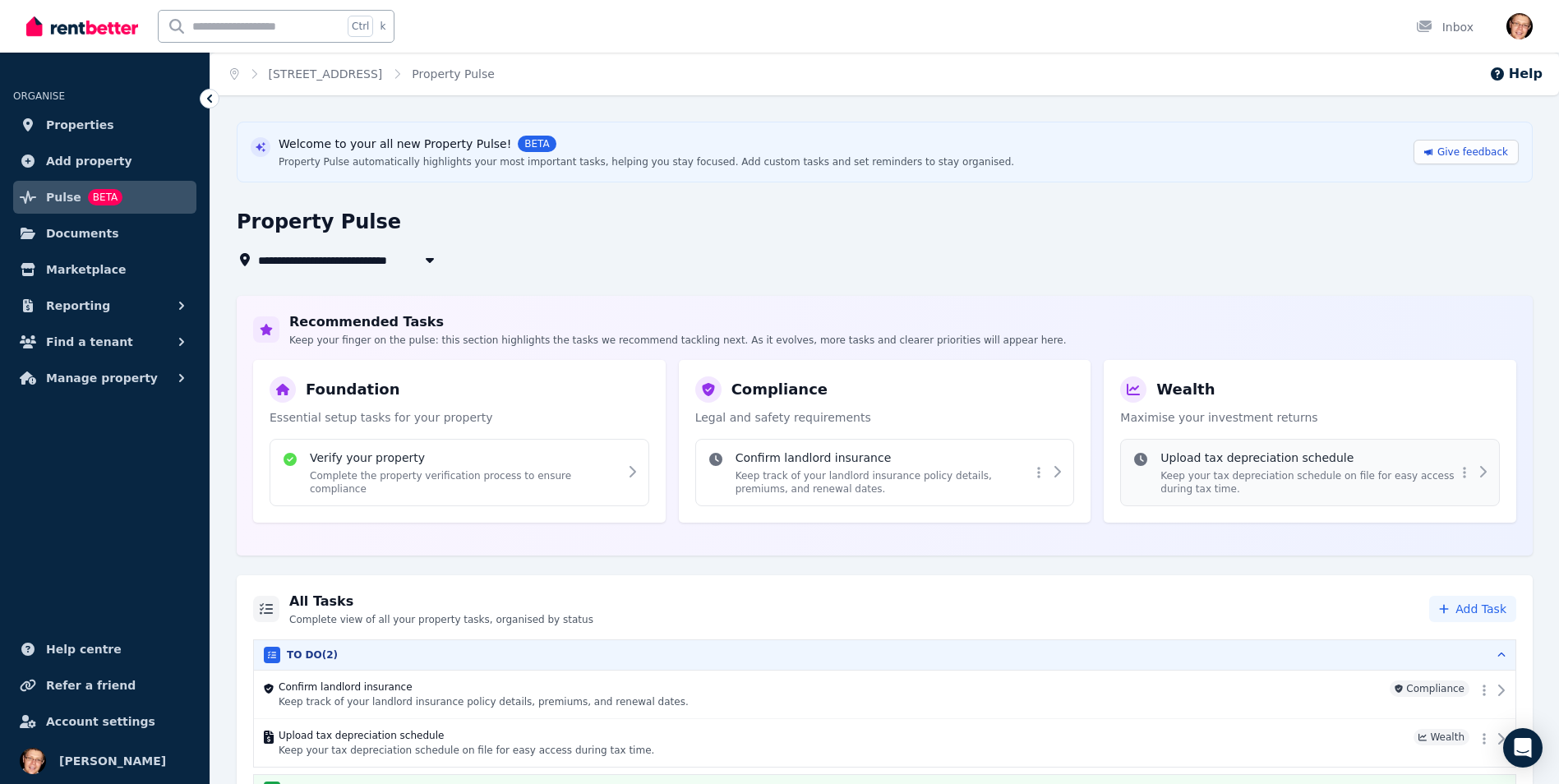
click at [1222, 467] on div "Upload tax depreciation schedule Keep your tax depreciation schedule on file fo…" at bounding box center [1308, 472] width 296 height 46
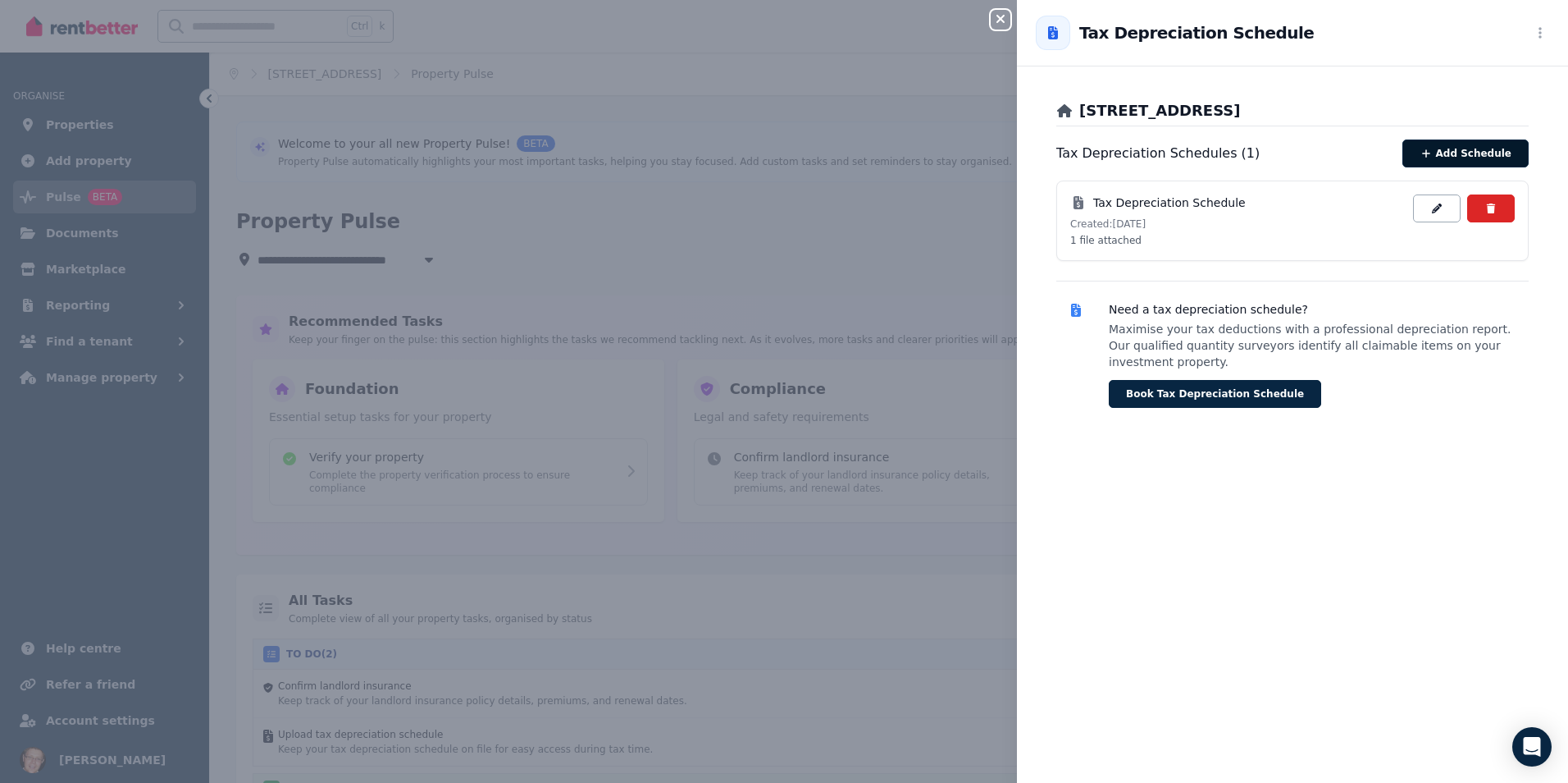
click at [1446, 141] on button "Add Schedule" at bounding box center [1466, 153] width 126 height 28
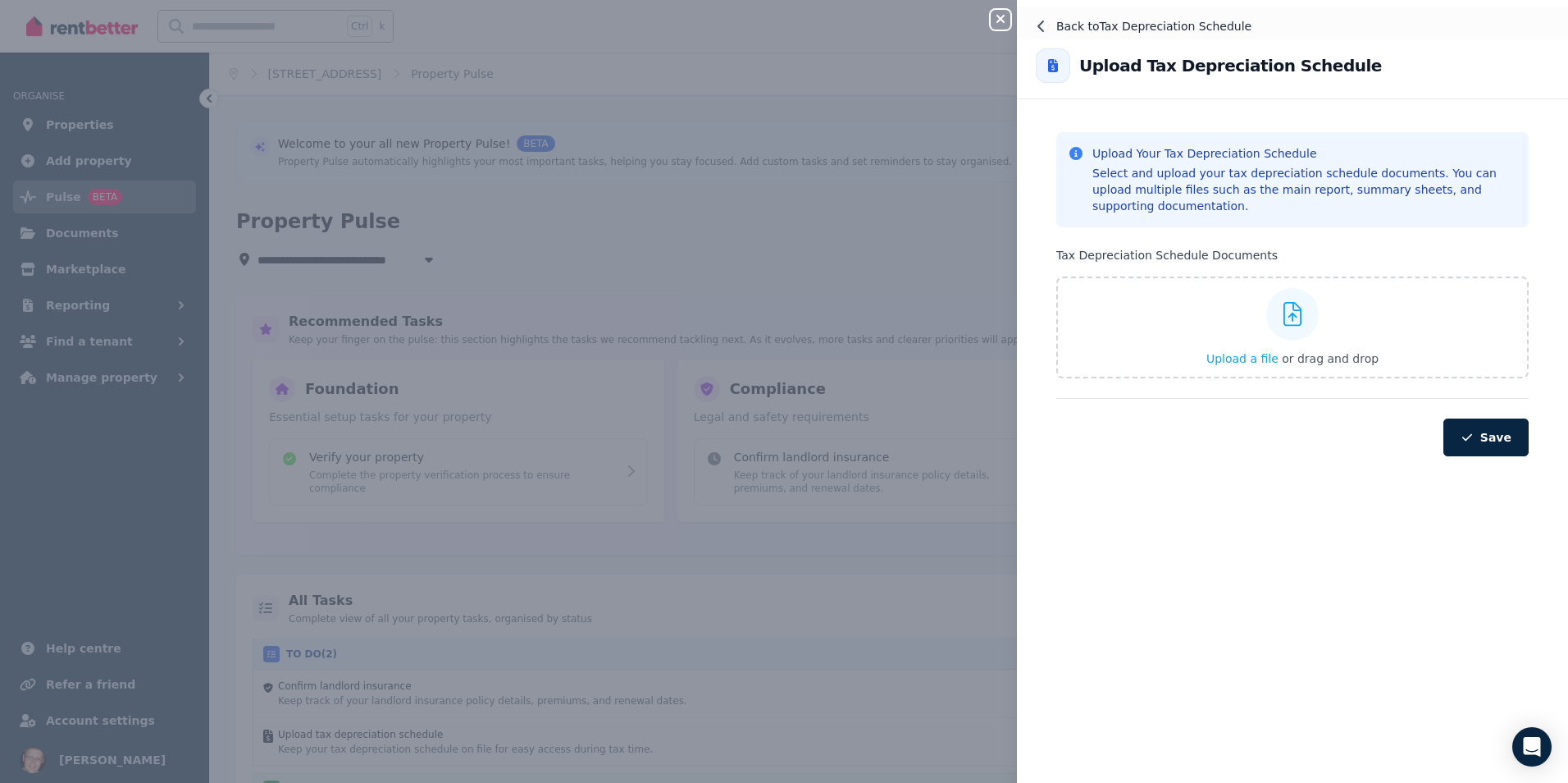
click at [1039, 25] on icon at bounding box center [1041, 26] width 7 height 12
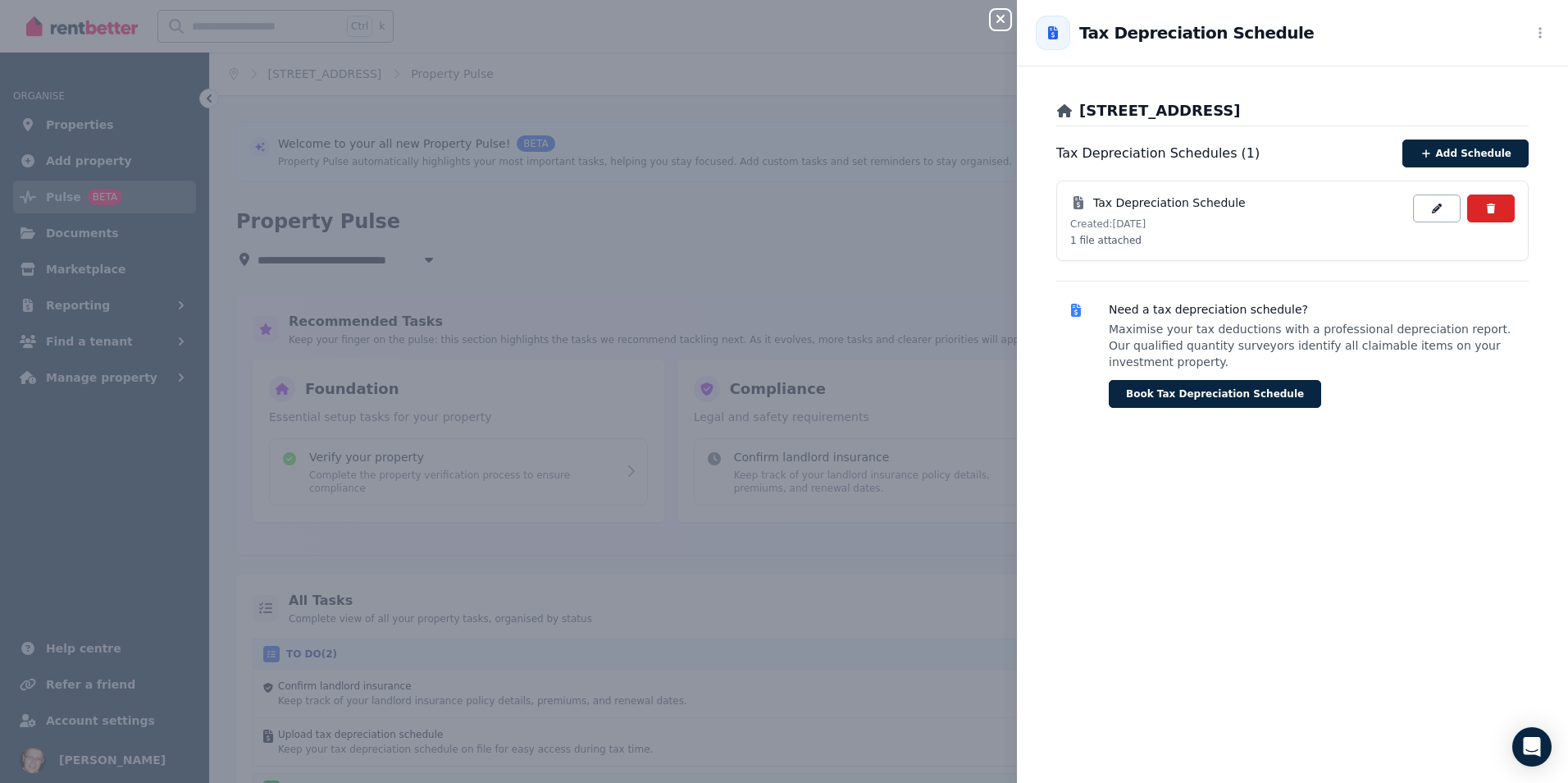
click at [1005, 17] on icon "button" at bounding box center [1000, 19] width 19 height 14
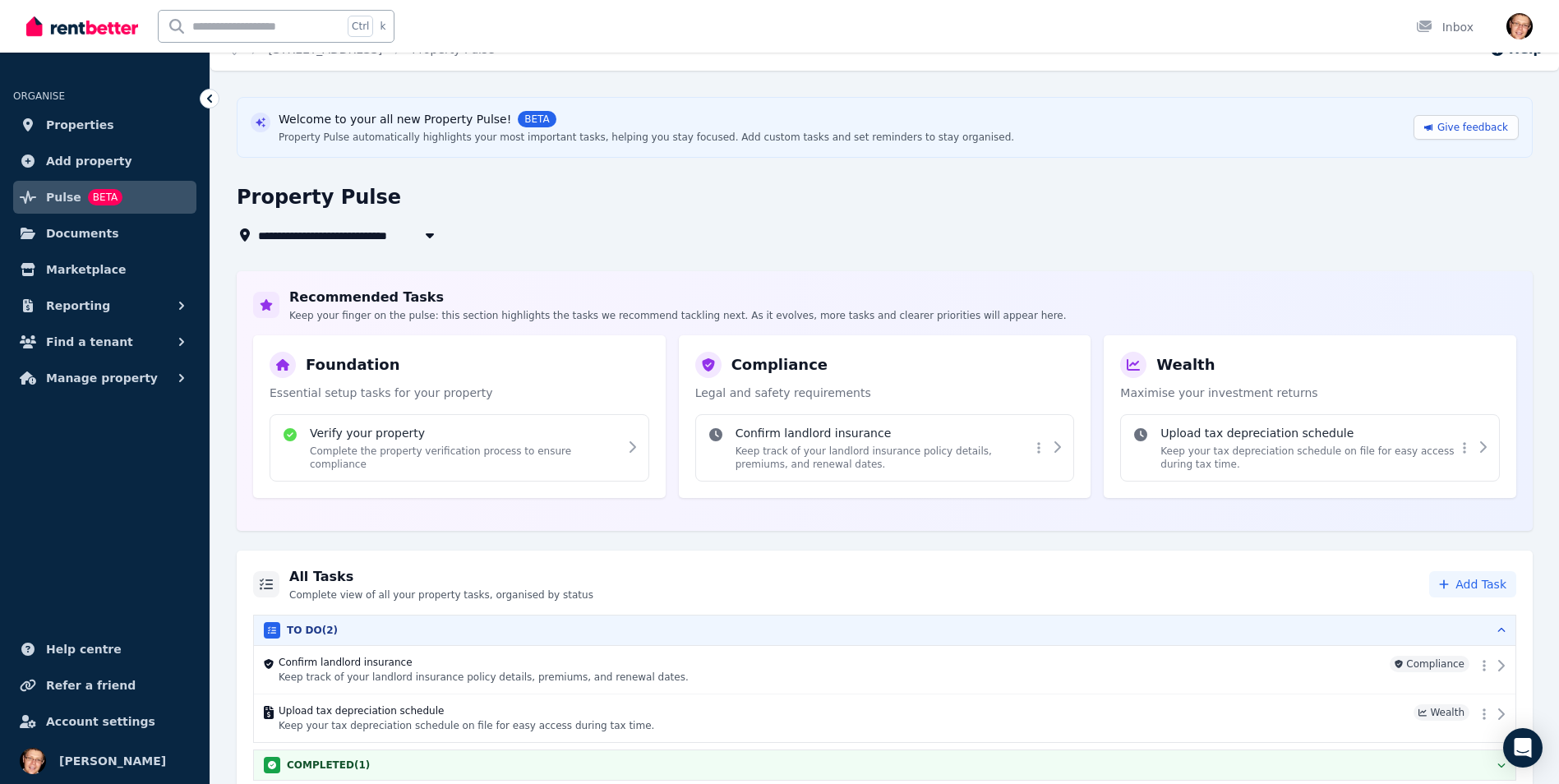
scroll to position [38, 0]
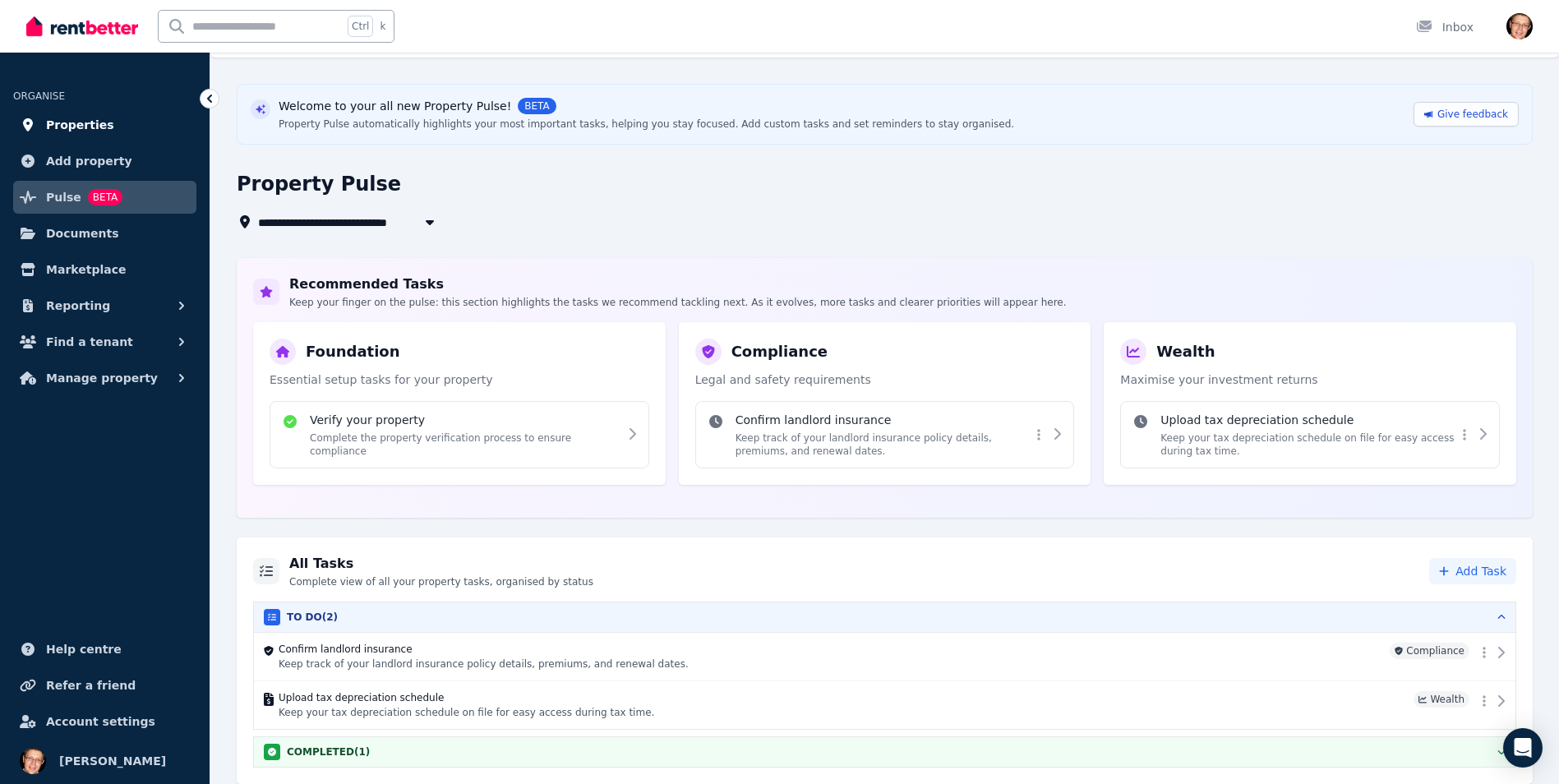
click at [67, 122] on span "Properties" at bounding box center [80, 125] width 68 height 19
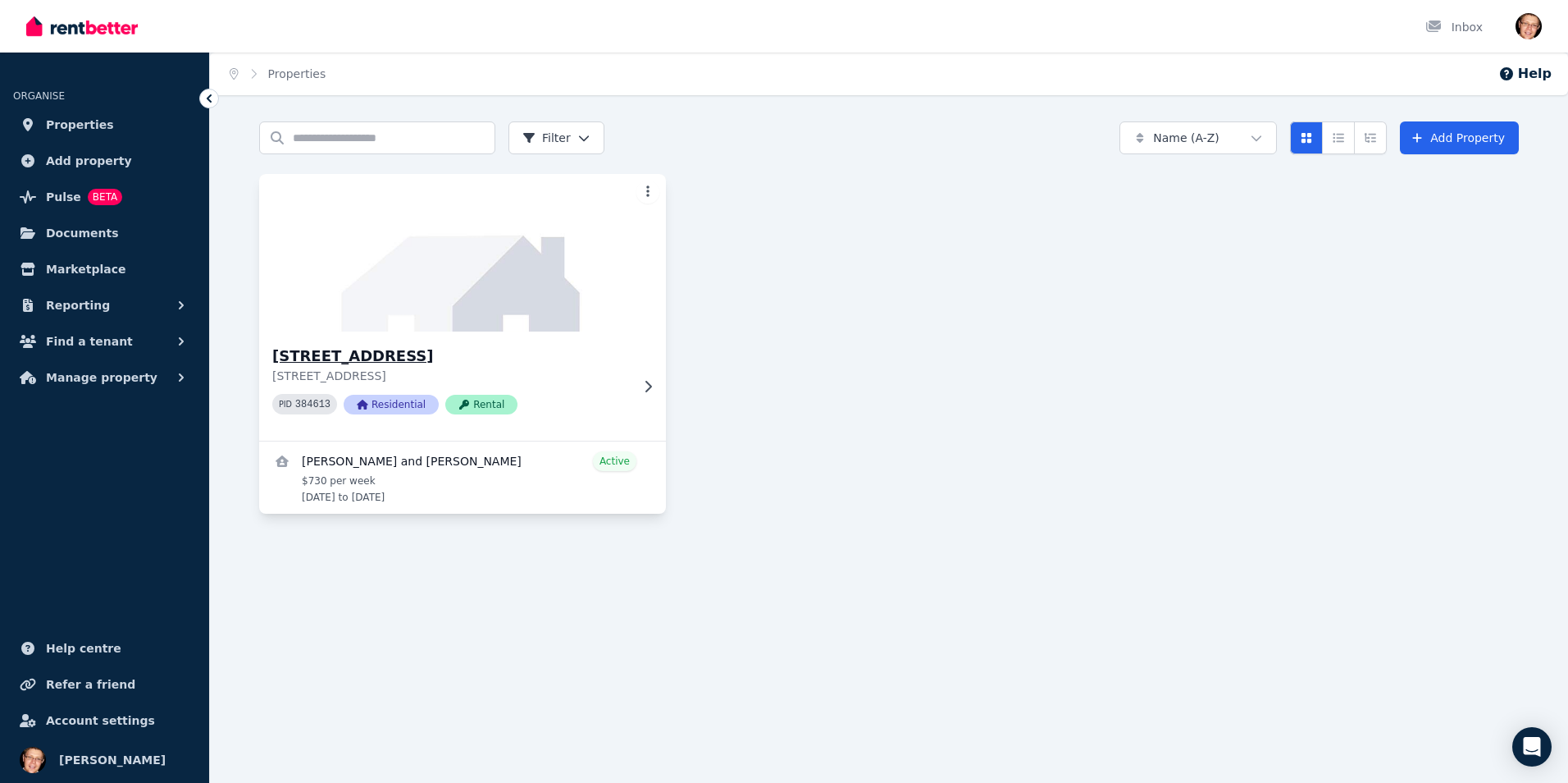
click at [564, 318] on img at bounding box center [463, 253] width 427 height 166
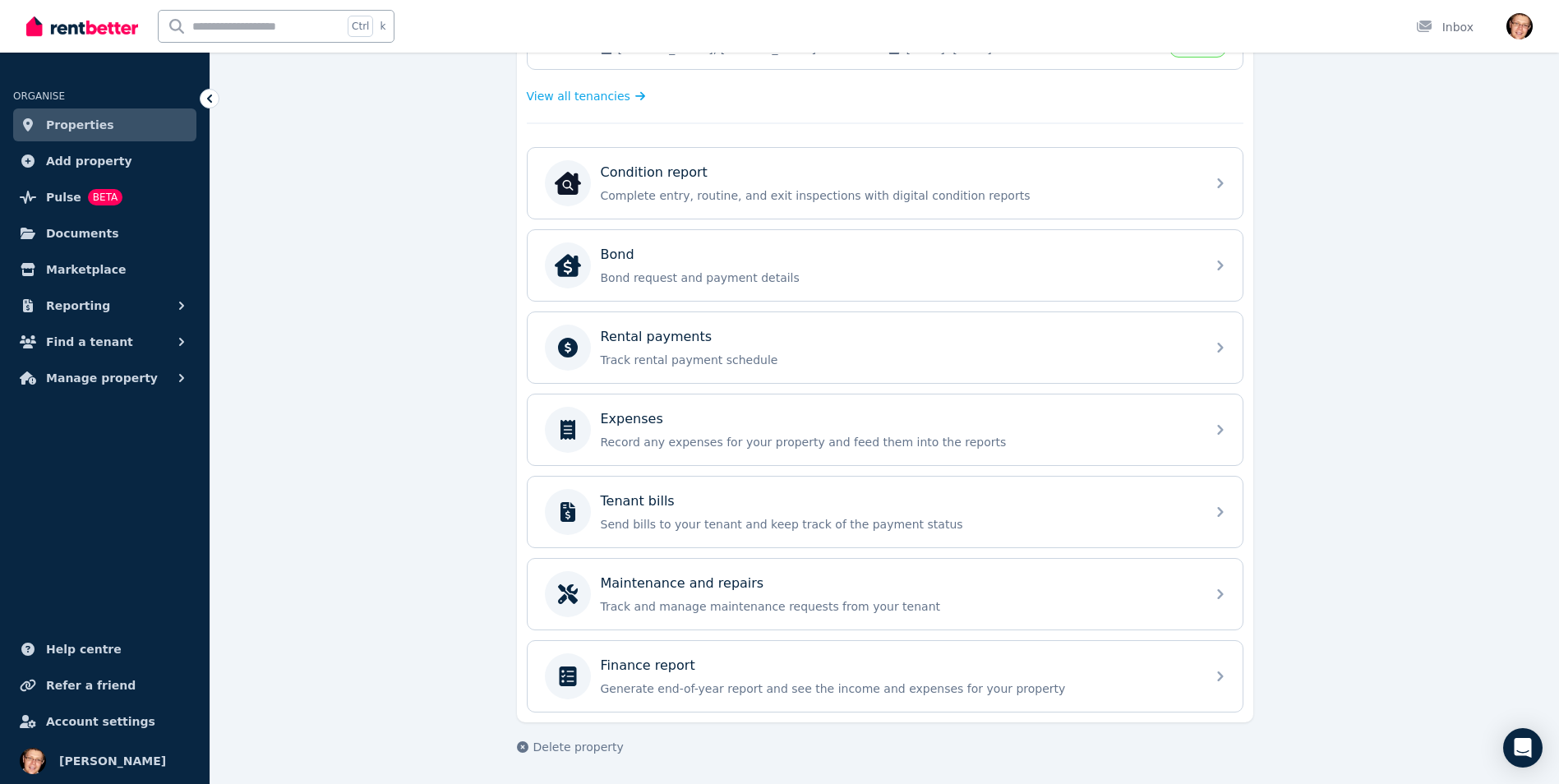
scroll to position [452, 0]
